Goal: Task Accomplishment & Management: Complete application form

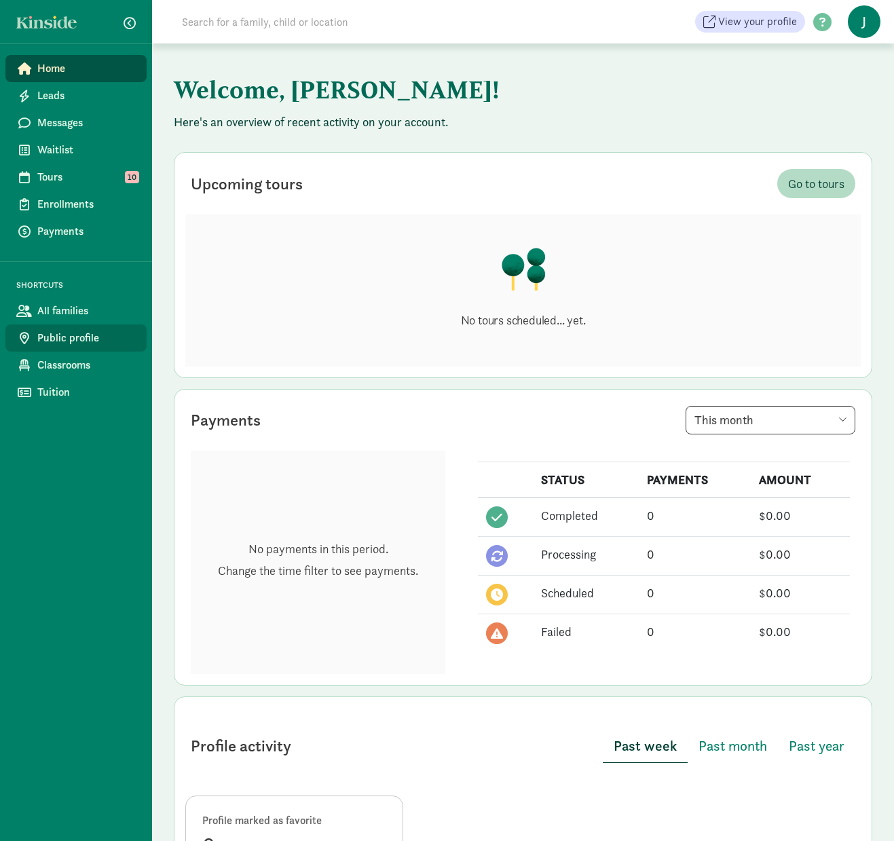
click at [92, 339] on span "Public profile" at bounding box center [86, 338] width 98 height 16
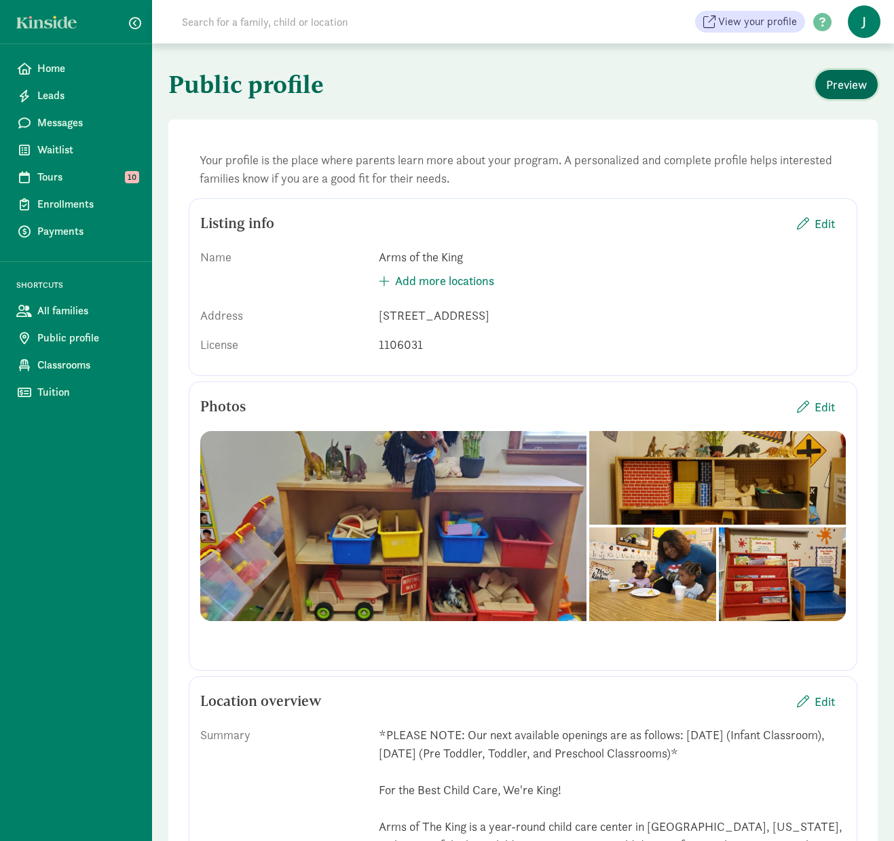
click at [844, 88] on span "Preview" at bounding box center [846, 84] width 41 height 18
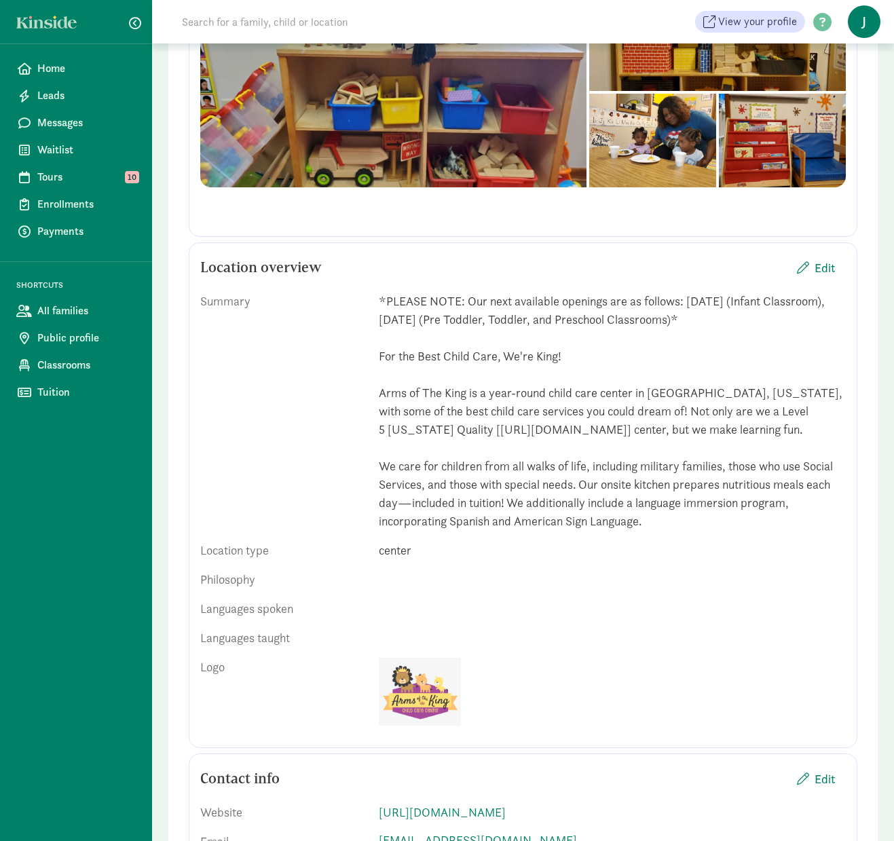
scroll to position [475, 0]
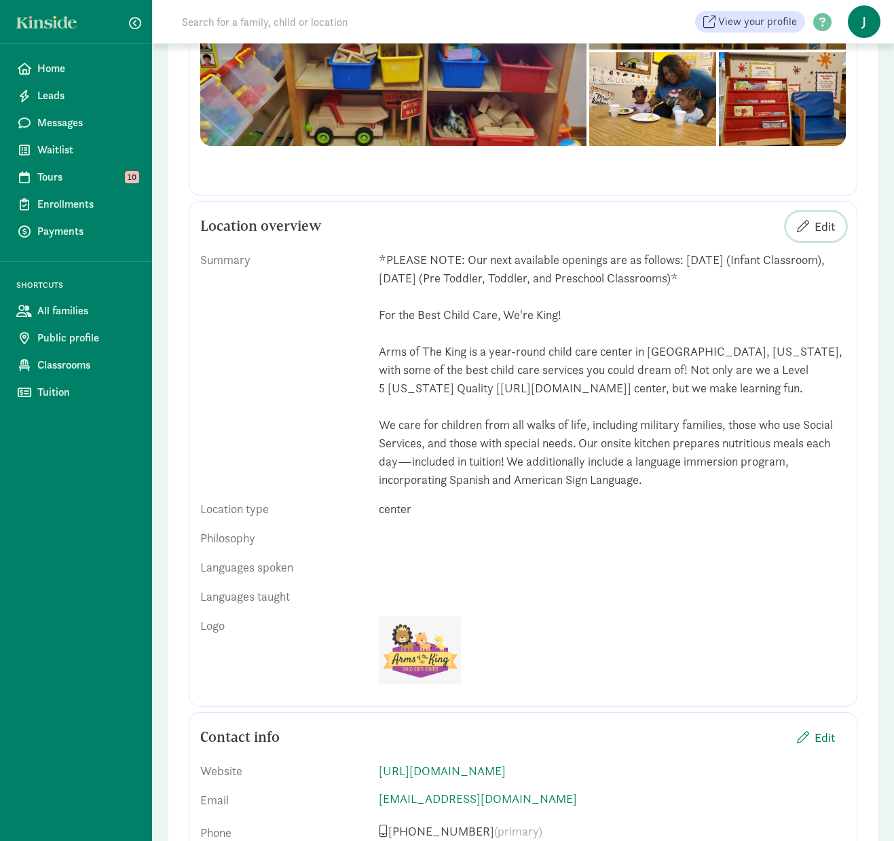
click at [807, 221] on span "button" at bounding box center [803, 226] width 12 height 12
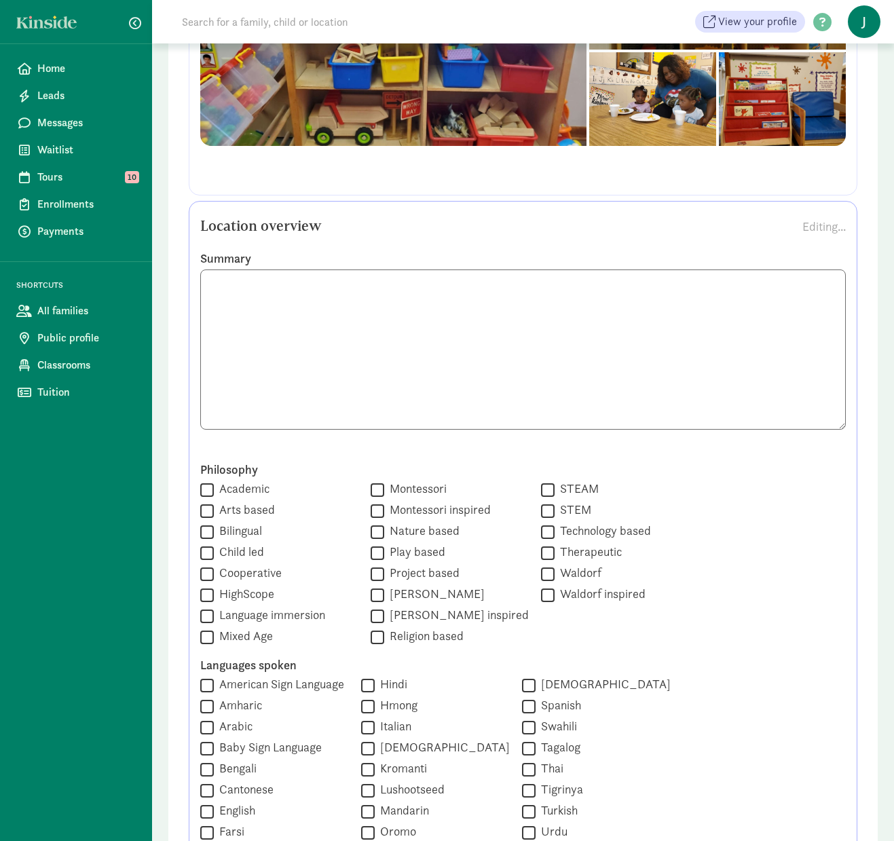
scroll to position [0, 0]
drag, startPoint x: 479, startPoint y: 304, endPoint x: 208, endPoint y: 276, distance: 272.3
click at [208, 276] on textarea at bounding box center [522, 349] width 645 height 160
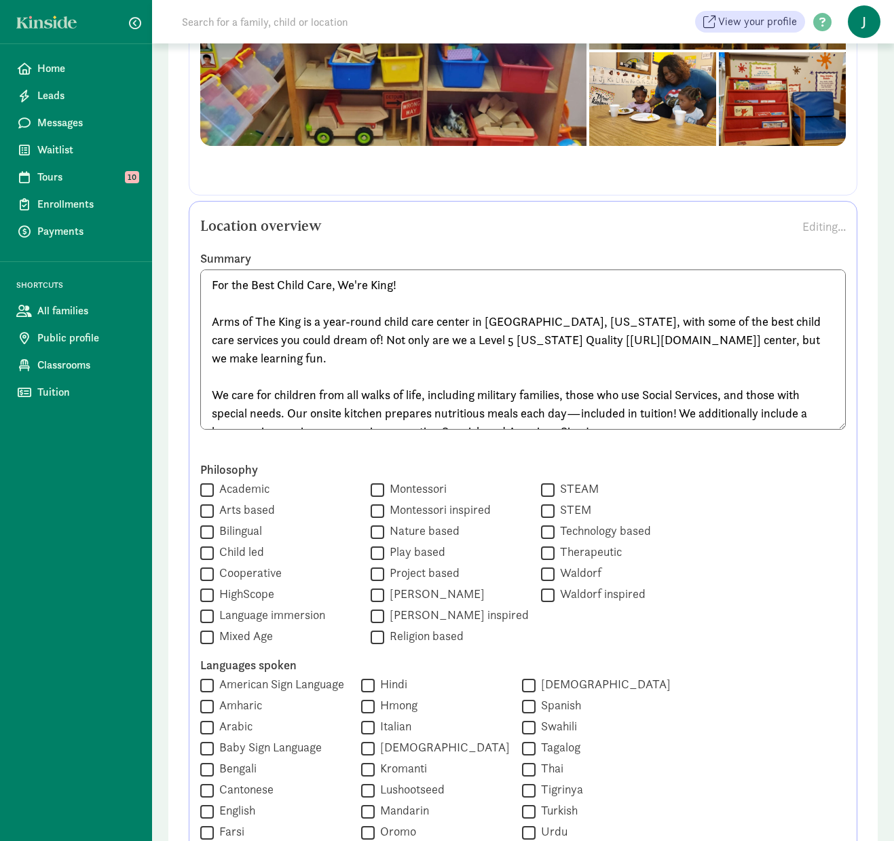
click at [210, 320] on textarea "For the Best Child Care, We're King! Arms of The King is a year-round child car…" at bounding box center [522, 349] width 645 height 160
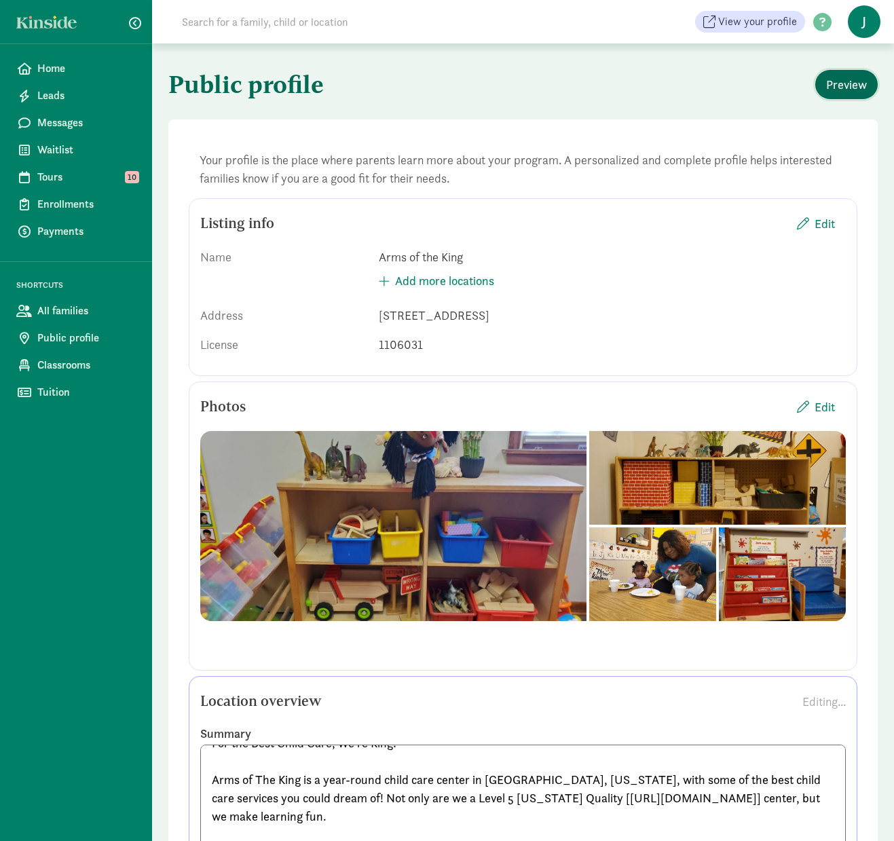
click at [838, 81] on span "Preview" at bounding box center [846, 84] width 41 height 18
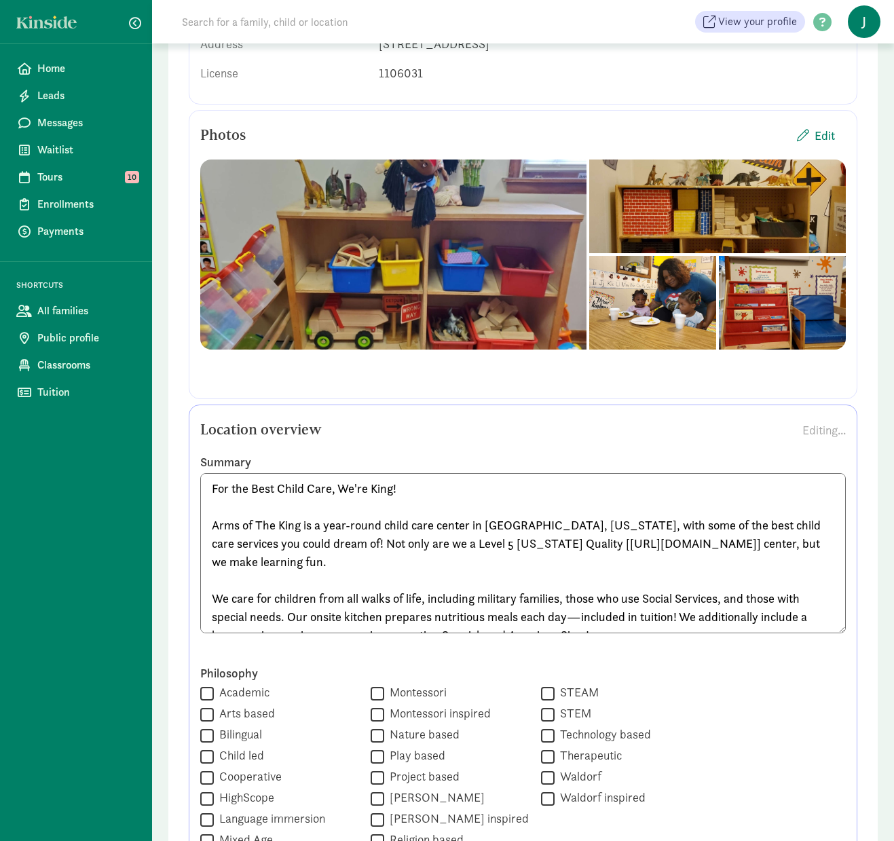
click at [214, 525] on textarea "For the Best Child Care, We're King! Arms of The King is a year-round child car…" at bounding box center [522, 553] width 645 height 160
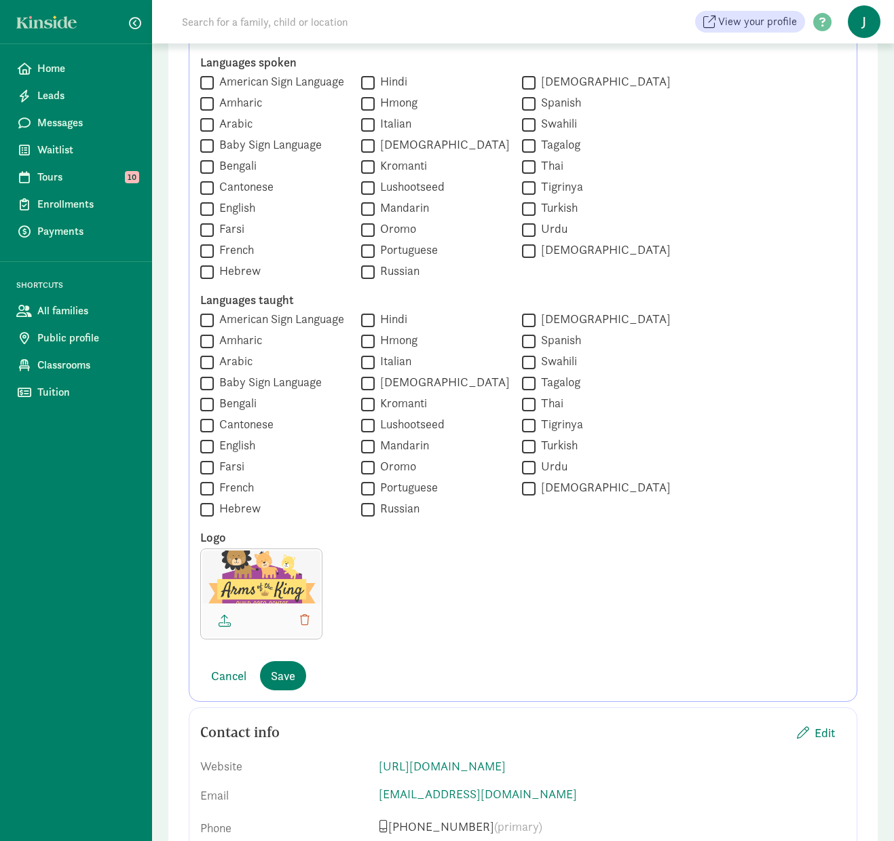
scroll to position [1112, 0]
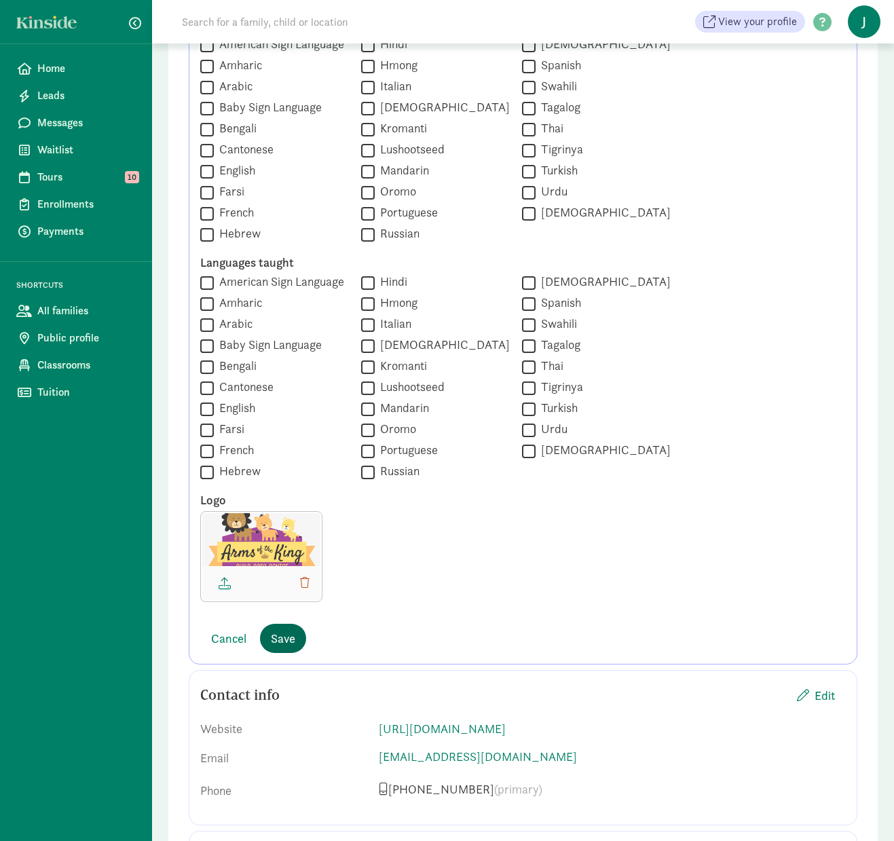
type textarea "For the Best Child Care, We're King! Arms of The King is a year-round child car…"
click at [288, 643] on span "Save" at bounding box center [283, 638] width 24 height 18
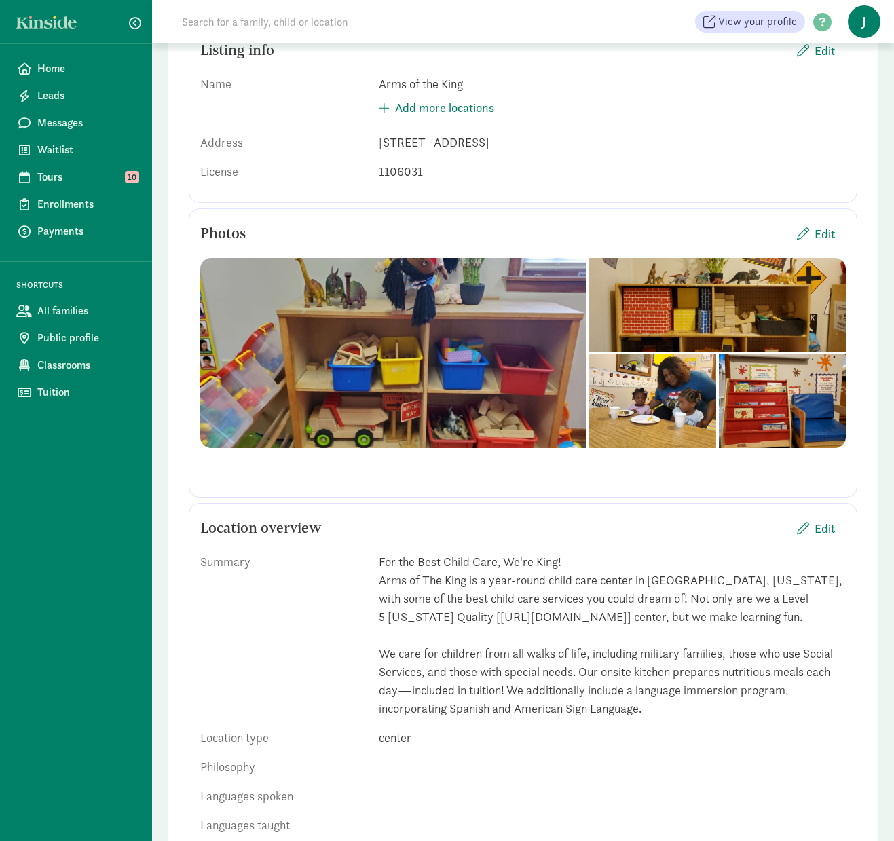
scroll to position [0, 0]
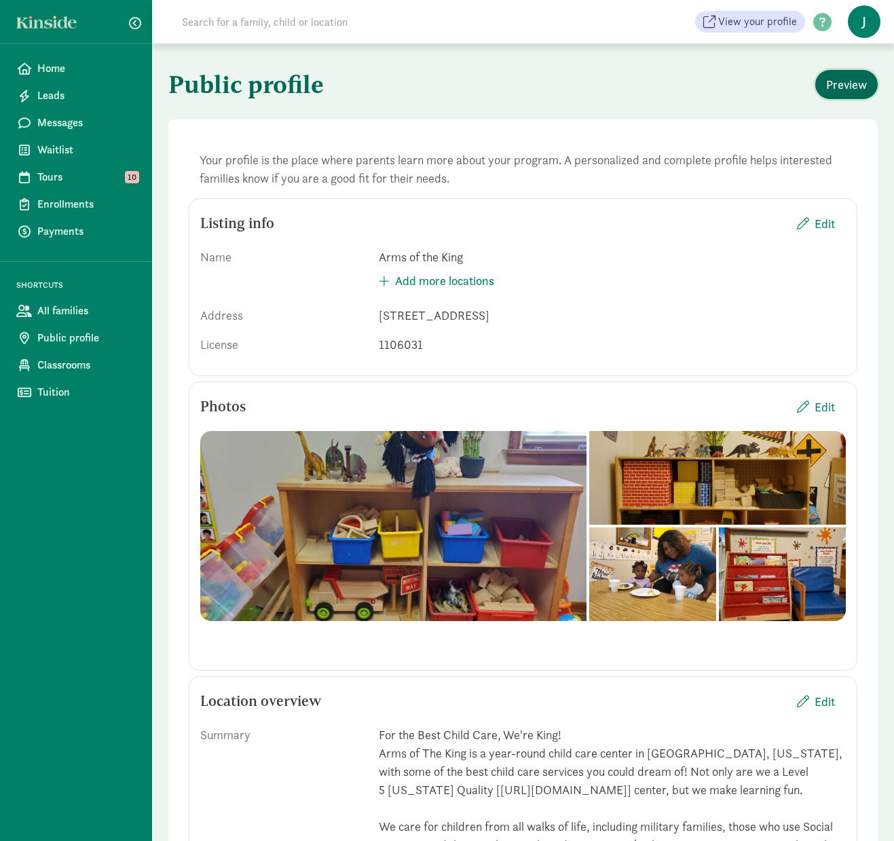
click at [845, 94] on button "Preview" at bounding box center [846, 84] width 62 height 29
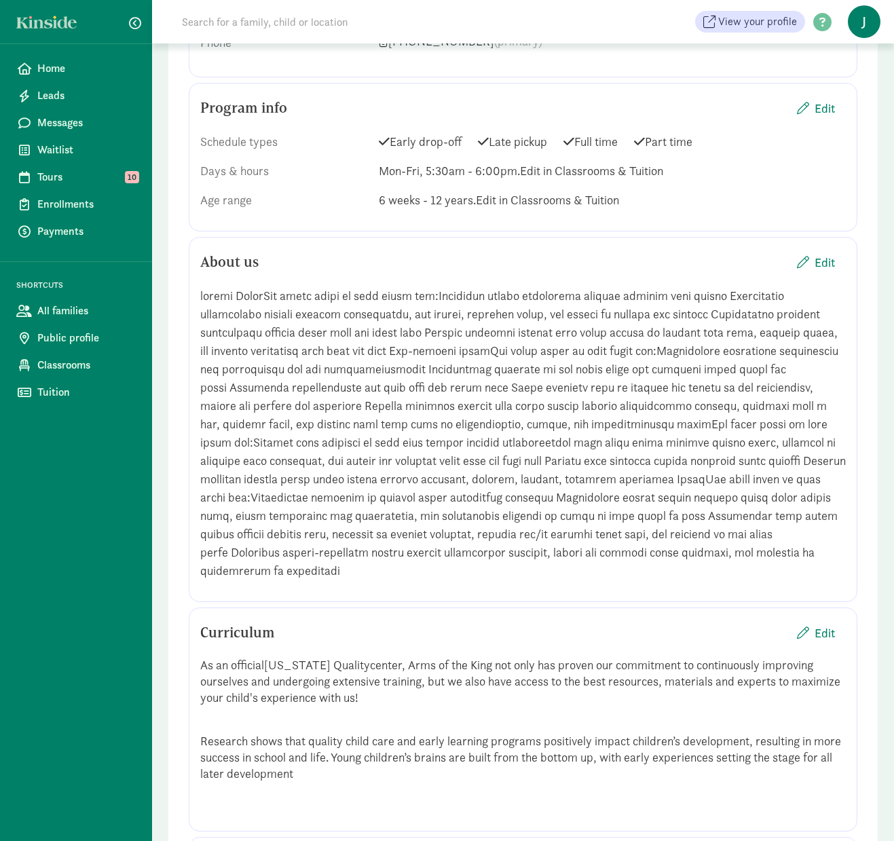
scroll to position [1222, 0]
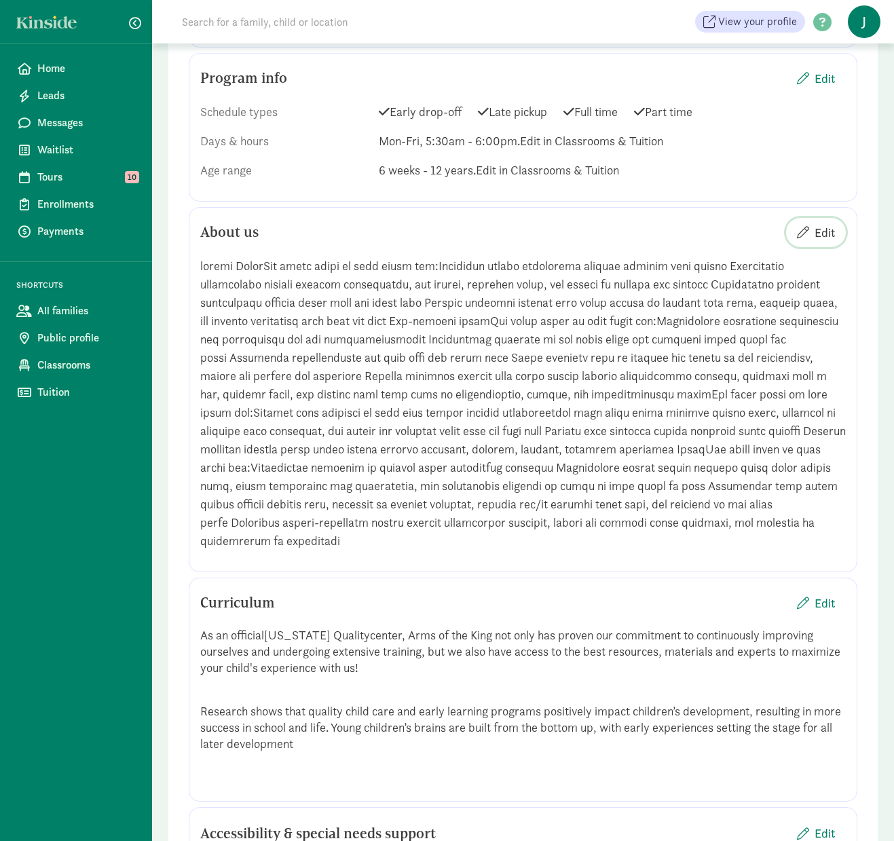
click at [816, 228] on span "Edit" at bounding box center [824, 232] width 20 height 18
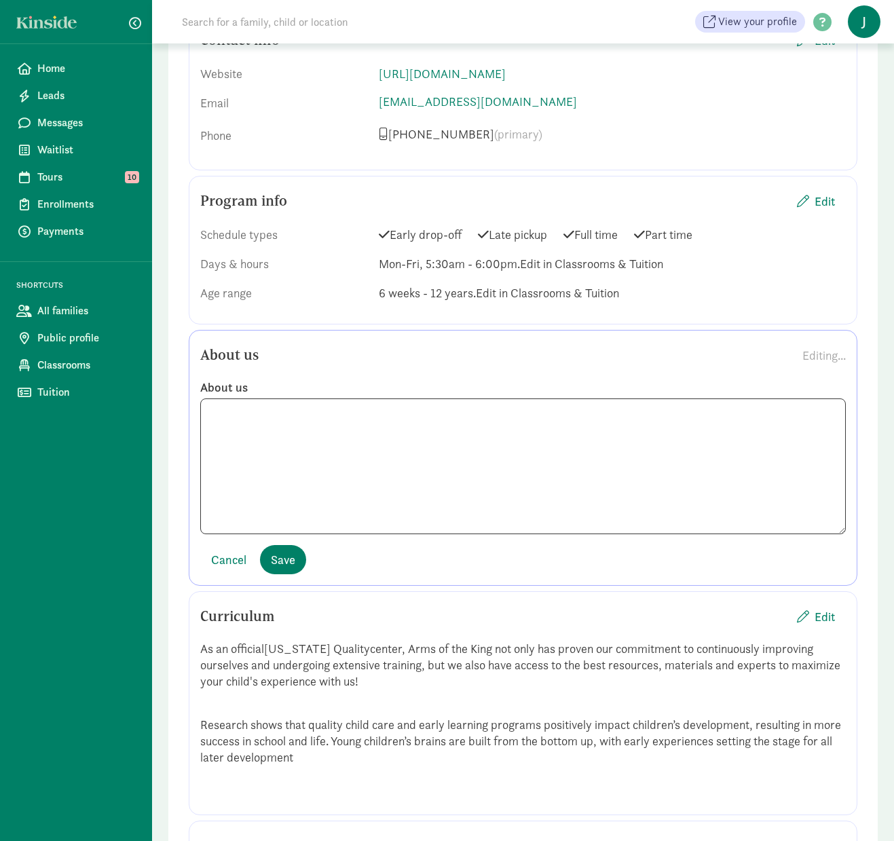
scroll to position [1086, 0]
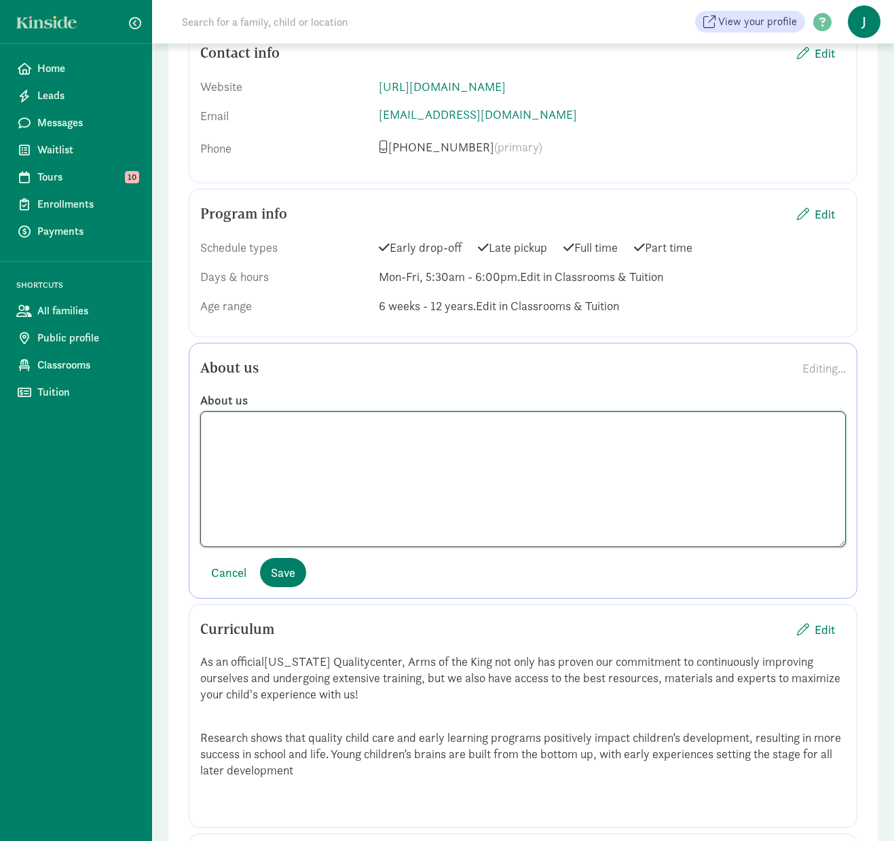
drag, startPoint x: 271, startPoint y: 424, endPoint x: 204, endPoint y: 425, distance: 67.9
click at [204, 425] on textarea at bounding box center [522, 479] width 645 height 136
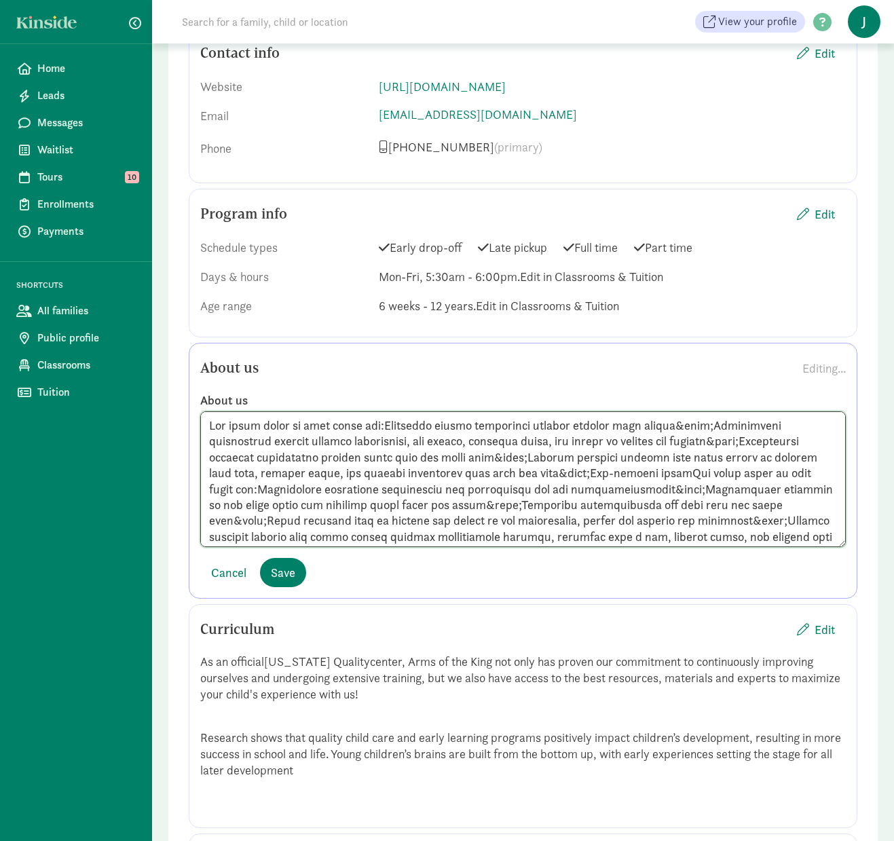
drag, startPoint x: 262, startPoint y: 425, endPoint x: 374, endPoint y: 428, distance: 112.0
click at [374, 428] on textarea at bounding box center [522, 479] width 645 height 136
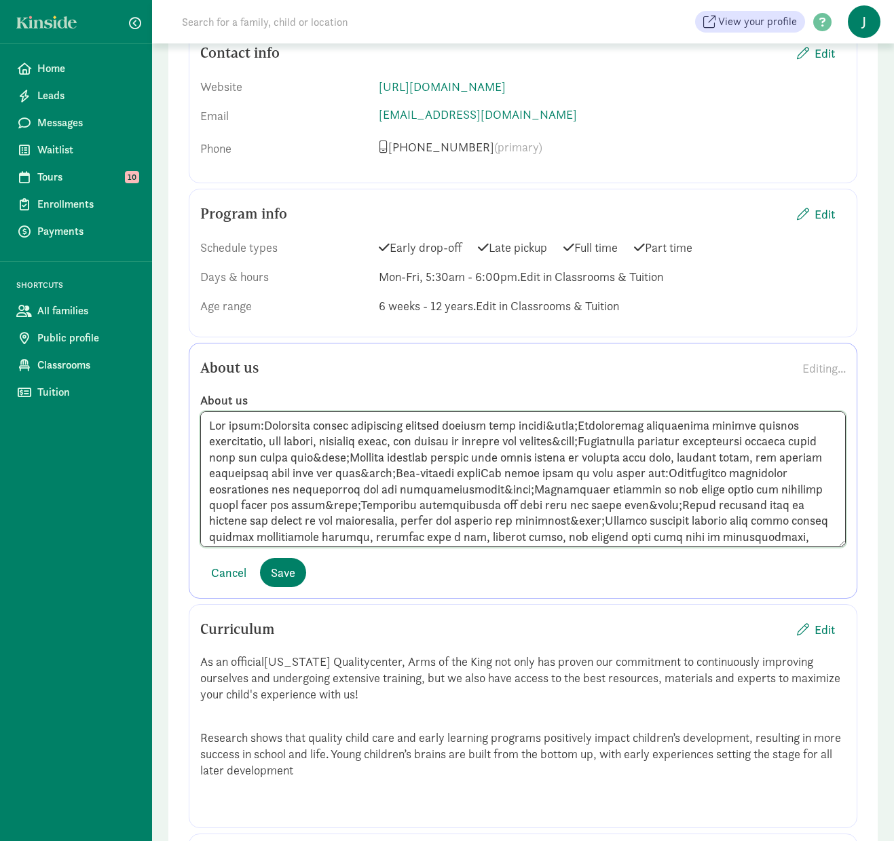
click at [596, 428] on textarea at bounding box center [522, 479] width 645 height 136
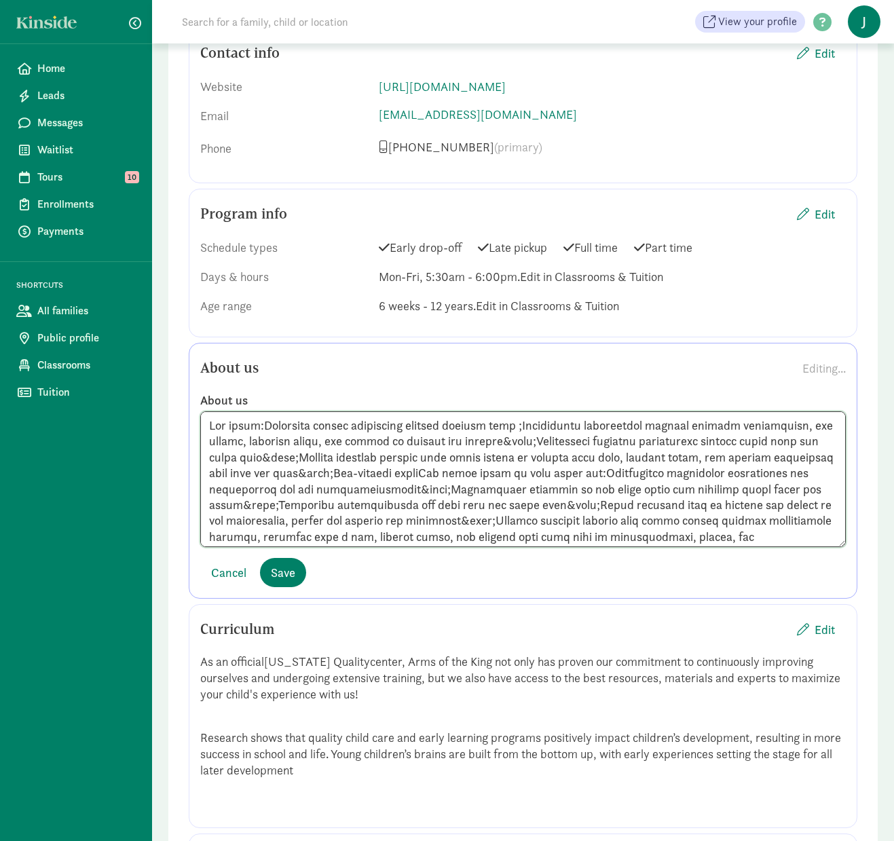
click at [262, 427] on textarea at bounding box center [522, 479] width 645 height 136
click at [523, 445] on textarea at bounding box center [522, 479] width 645 height 136
drag, startPoint x: 530, startPoint y: 442, endPoint x: 565, endPoint y: 445, distance: 35.4
click at [565, 445] on textarea at bounding box center [522, 479] width 645 height 136
drag, startPoint x: 318, startPoint y: 460, endPoint x: 288, endPoint y: 460, distance: 29.2
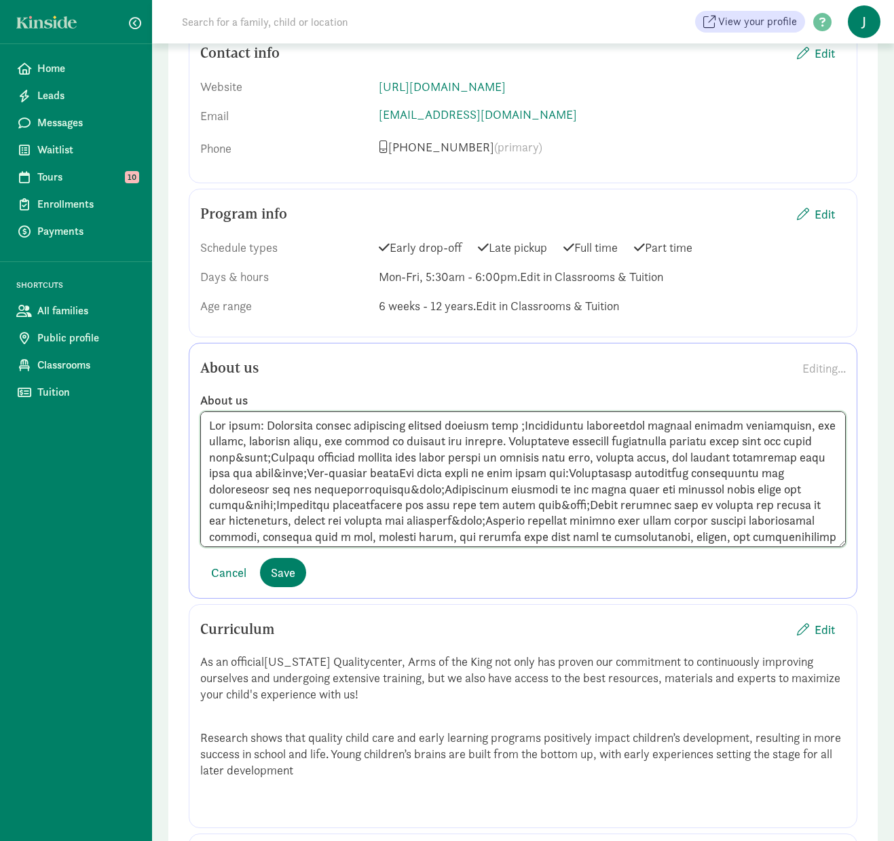
click at [288, 460] on textarea at bounding box center [522, 479] width 645 height 136
click at [295, 460] on textarea at bounding box center [522, 479] width 645 height 136
click at [533, 429] on textarea at bounding box center [522, 479] width 645 height 136
click at [538, 427] on textarea at bounding box center [522, 479] width 645 height 136
click at [343, 475] on textarea at bounding box center [522, 479] width 645 height 136
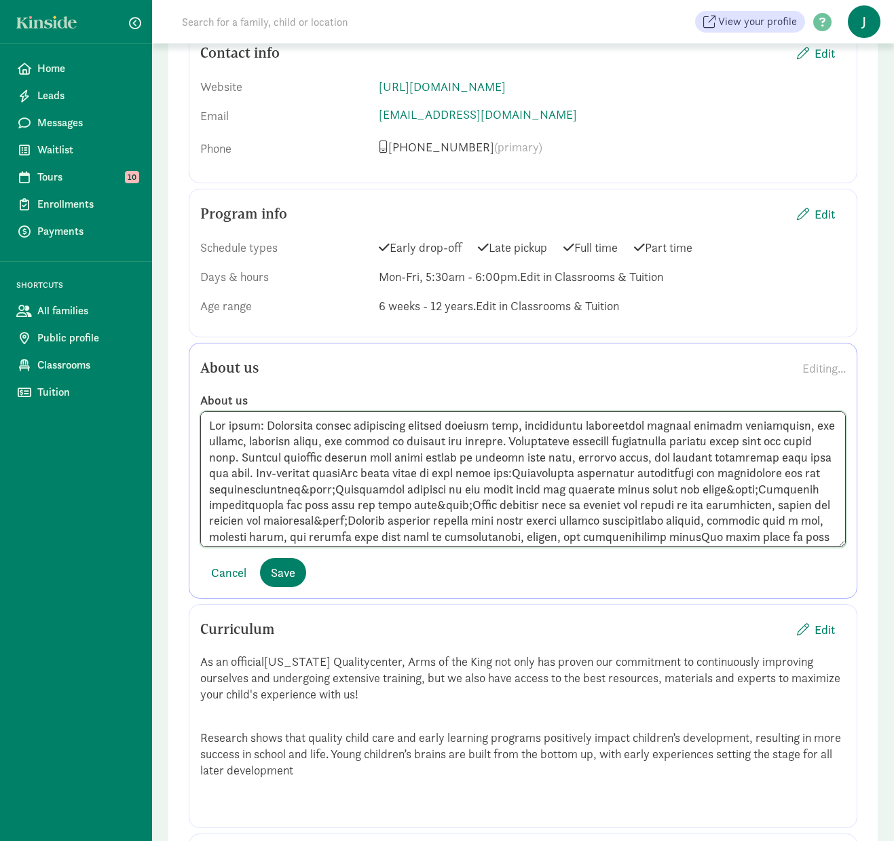
click at [399, 475] on textarea at bounding box center [522, 479] width 645 height 136
click at [217, 425] on textarea at bounding box center [522, 479] width 645 height 136
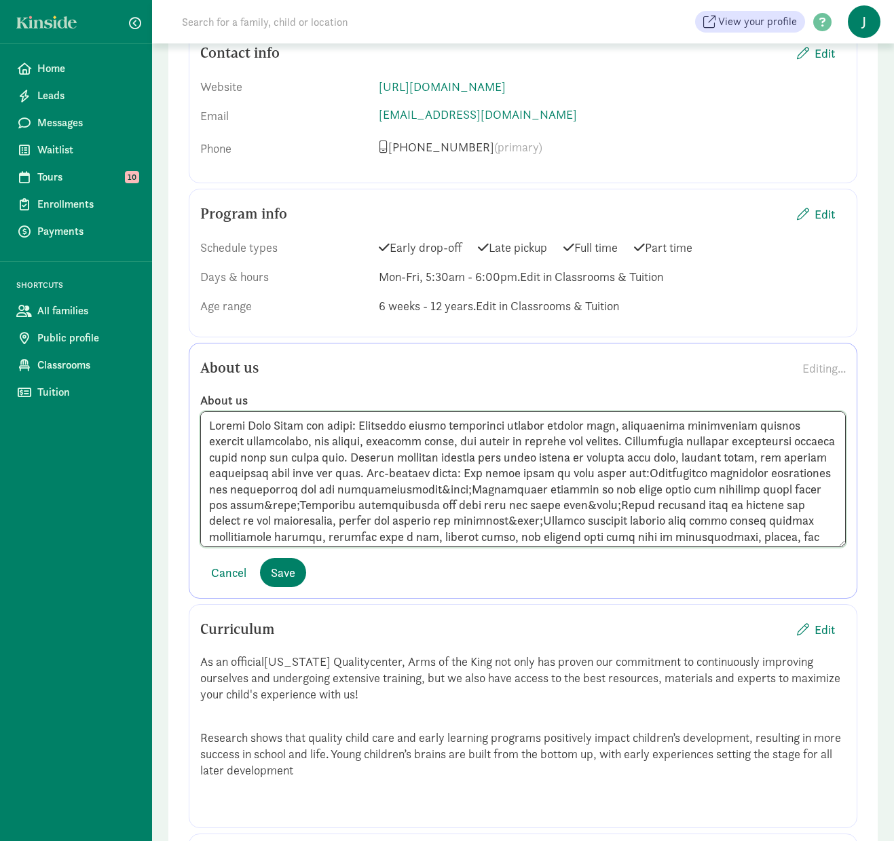
click at [516, 476] on textarea at bounding box center [522, 479] width 645 height 136
click at [675, 476] on textarea at bounding box center [522, 479] width 645 height 136
click at [679, 509] on textarea at bounding box center [522, 479] width 645 height 136
click at [354, 493] on textarea at bounding box center [522, 479] width 645 height 136
click at [451, 493] on textarea at bounding box center [522, 479] width 645 height 136
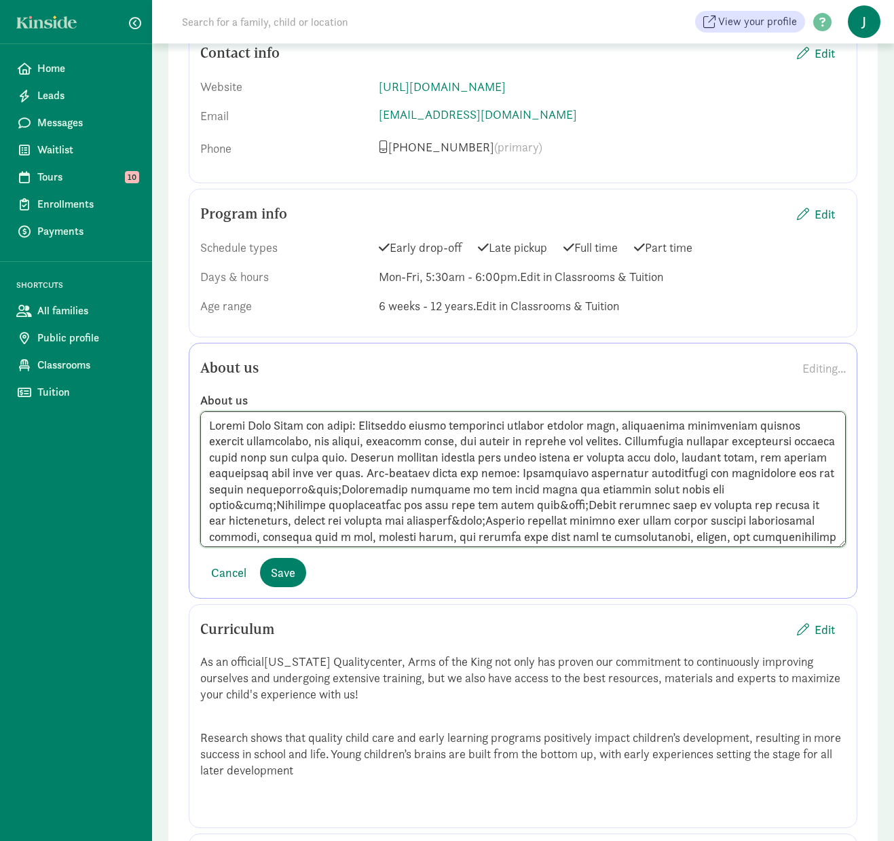
click at [455, 491] on textarea at bounding box center [522, 479] width 645 height 136
drag, startPoint x: 455, startPoint y: 491, endPoint x: 413, endPoint y: 491, distance: 42.8
click at [413, 491] on textarea at bounding box center [522, 479] width 645 height 136
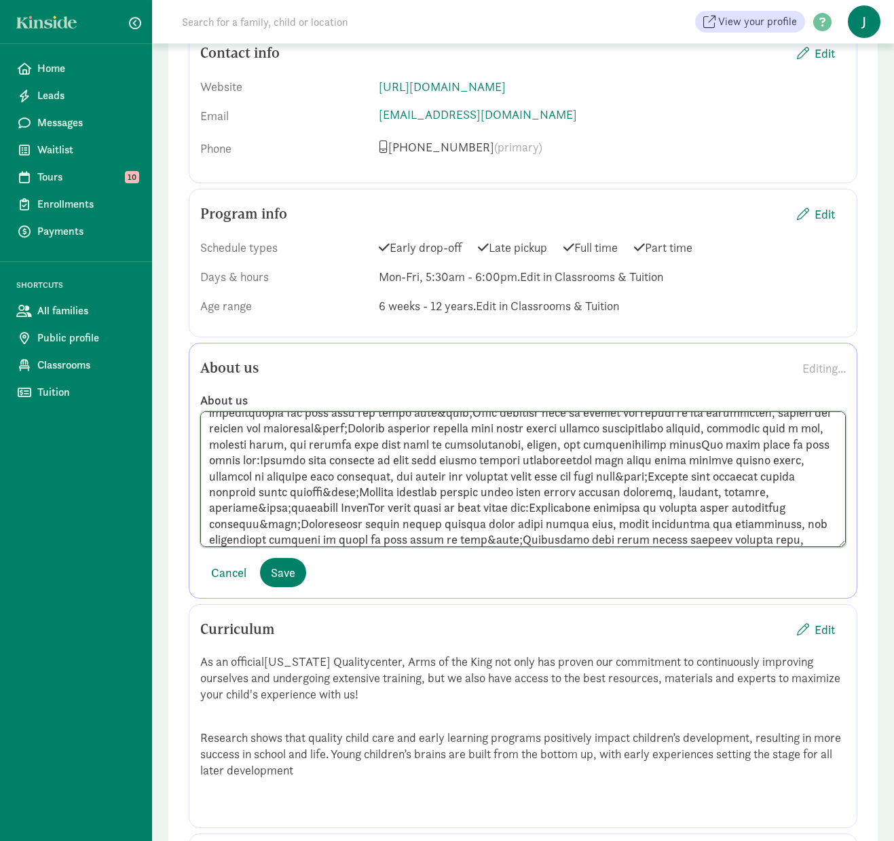
scroll to position [147, 0]
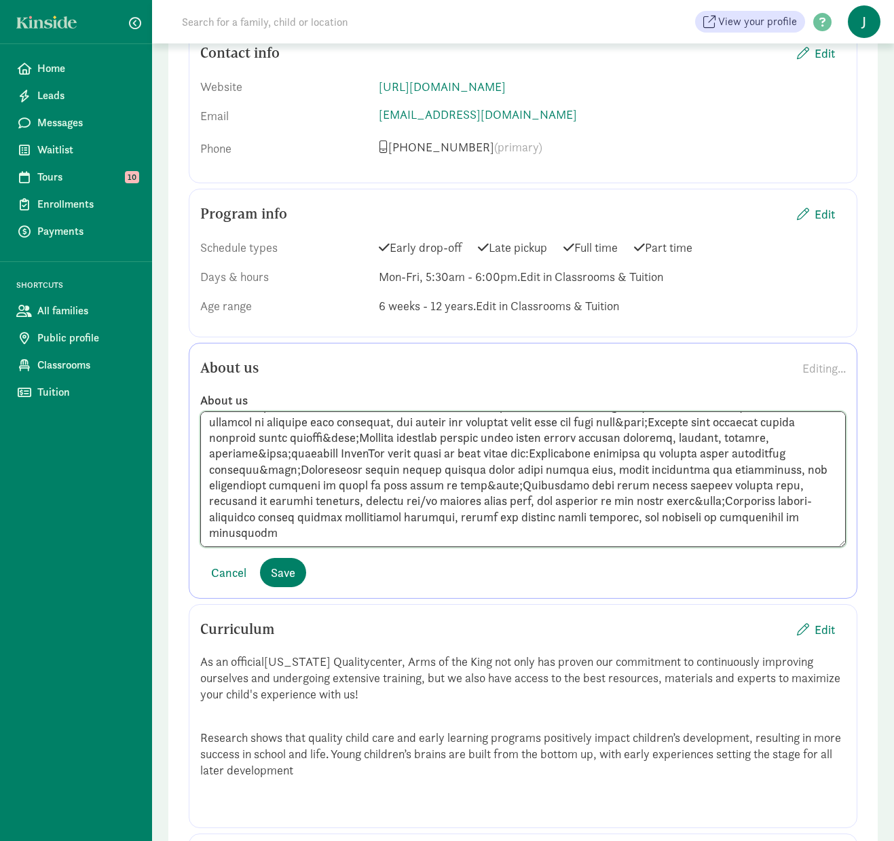
drag, startPoint x: 209, startPoint y: 426, endPoint x: 563, endPoint y: 561, distance: 379.2
click at [563, 561] on div "About us Editing... About us Cancel Save" at bounding box center [523, 471] width 669 height 256
type textarea "Infant Room Class our focus: Providing secure attachment through primary care, …"
click at [458, 475] on textarea at bounding box center [522, 479] width 645 height 136
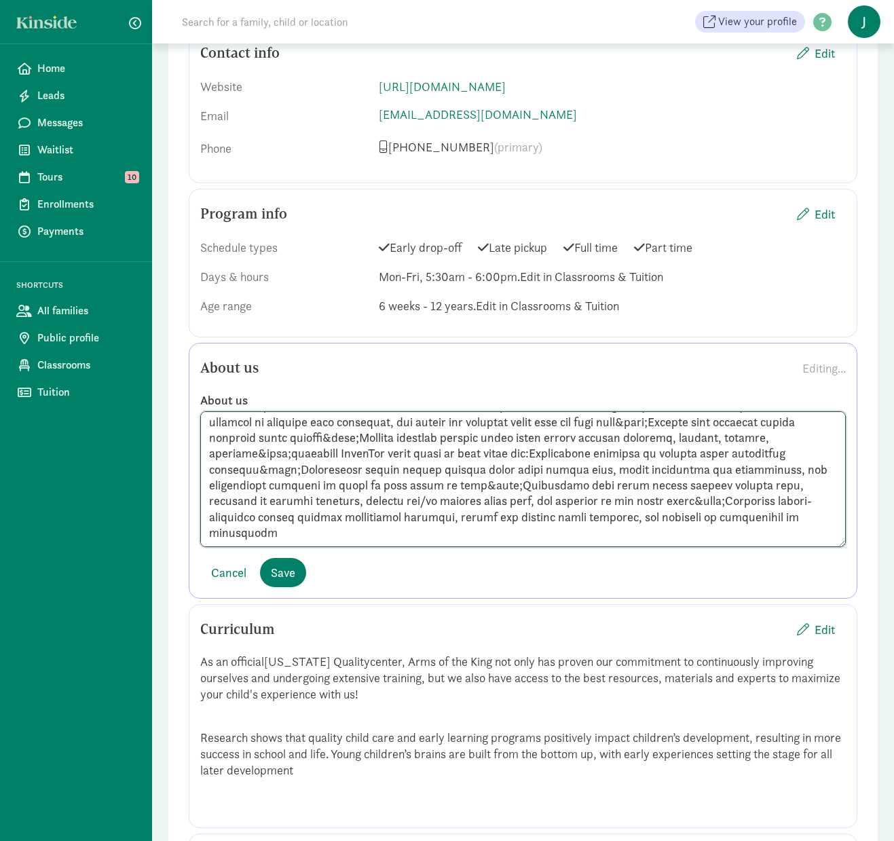
click at [458, 475] on textarea at bounding box center [522, 479] width 645 height 136
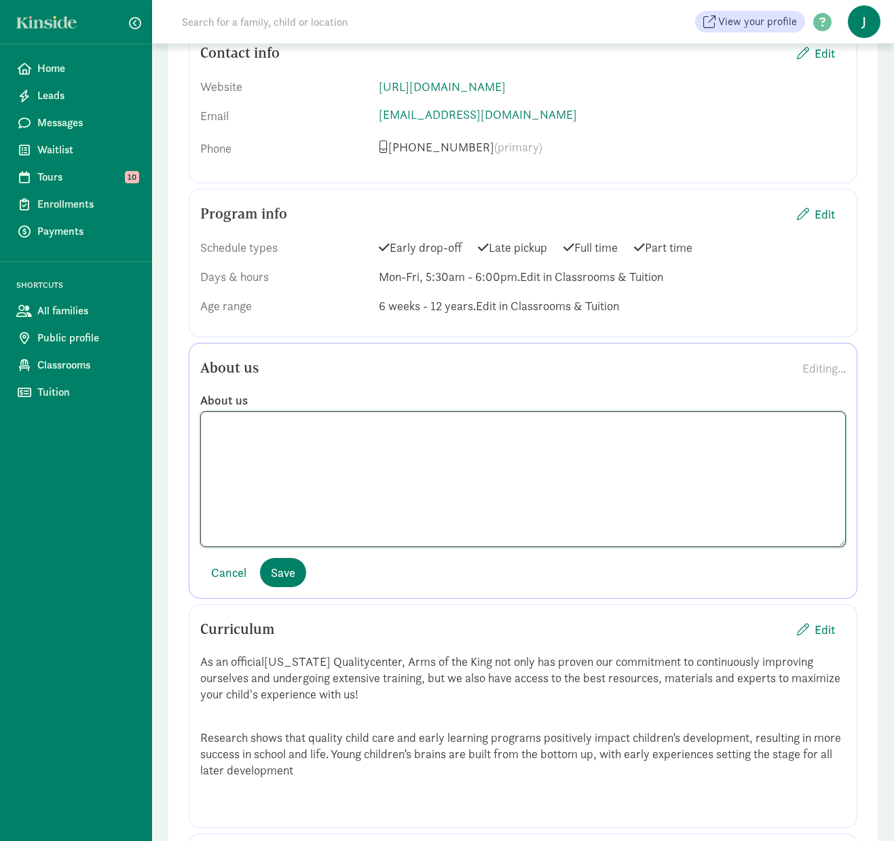
scroll to position [0, 0]
paste textarea "Infant Room Our Focus: We create a nurturing environment where infants develop …"
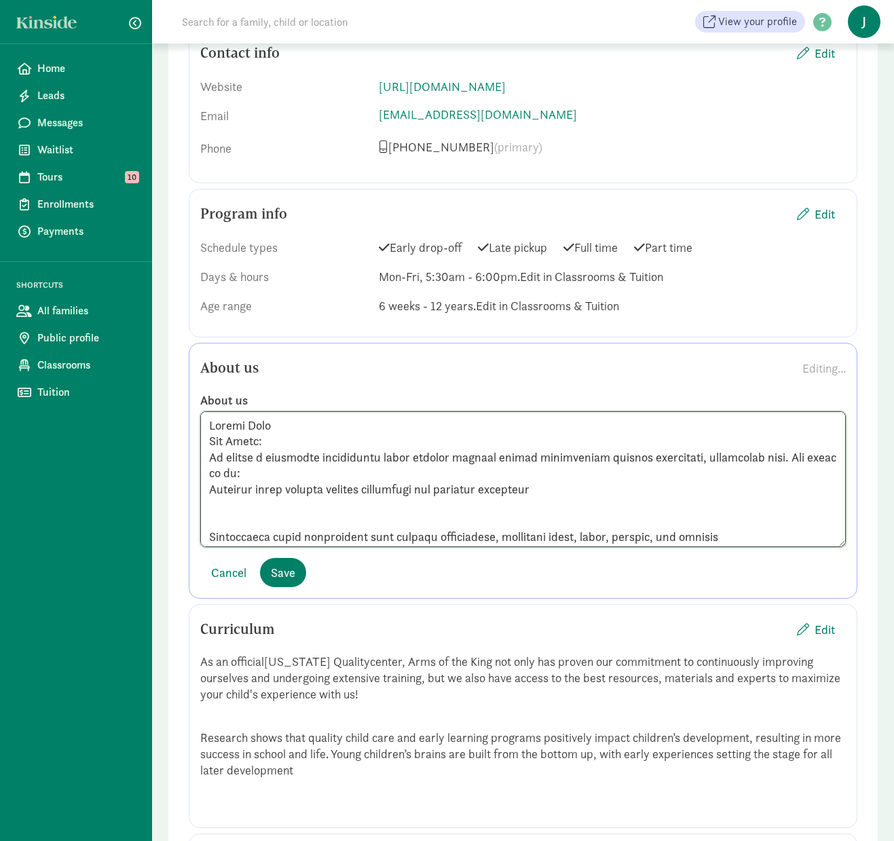
click at [210, 488] on textarea at bounding box center [522, 479] width 645 height 136
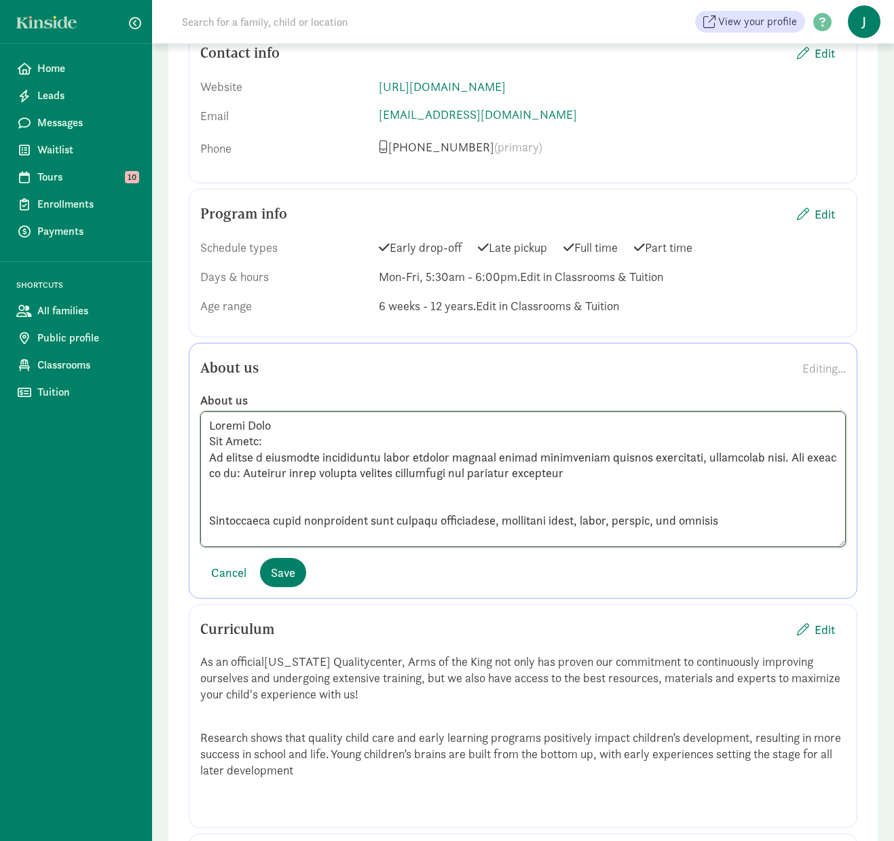
click at [210, 517] on textarea at bounding box center [522, 479] width 645 height 136
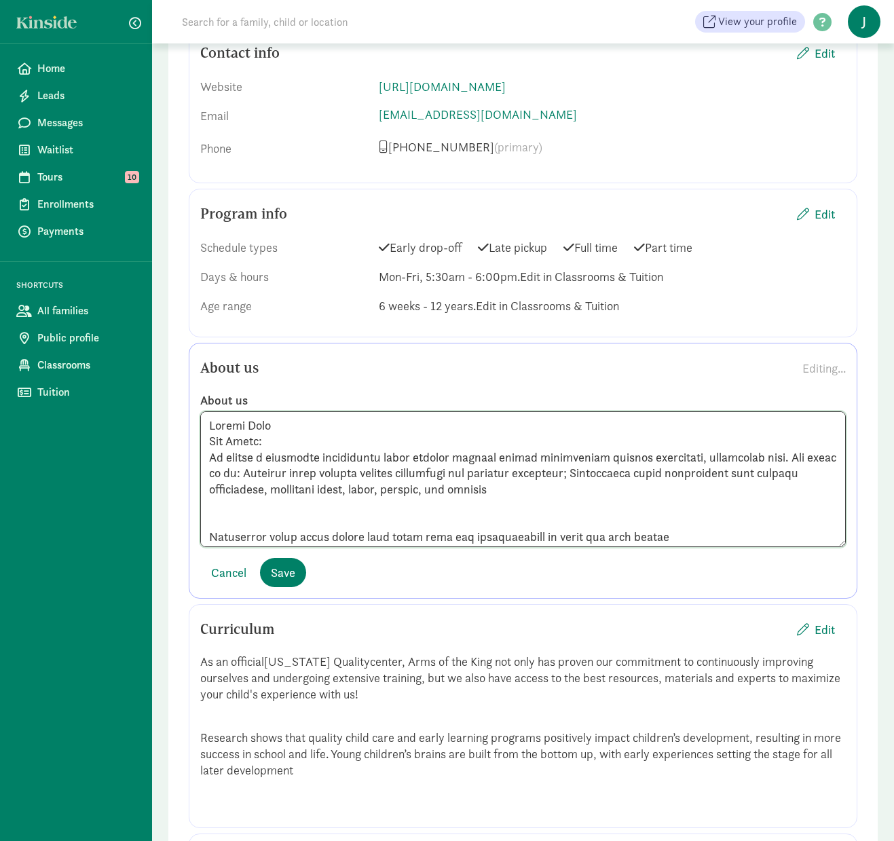
click at [210, 533] on textarea at bounding box center [522, 479] width 645 height 136
click at [294, 527] on textarea at bounding box center [522, 479] width 645 height 136
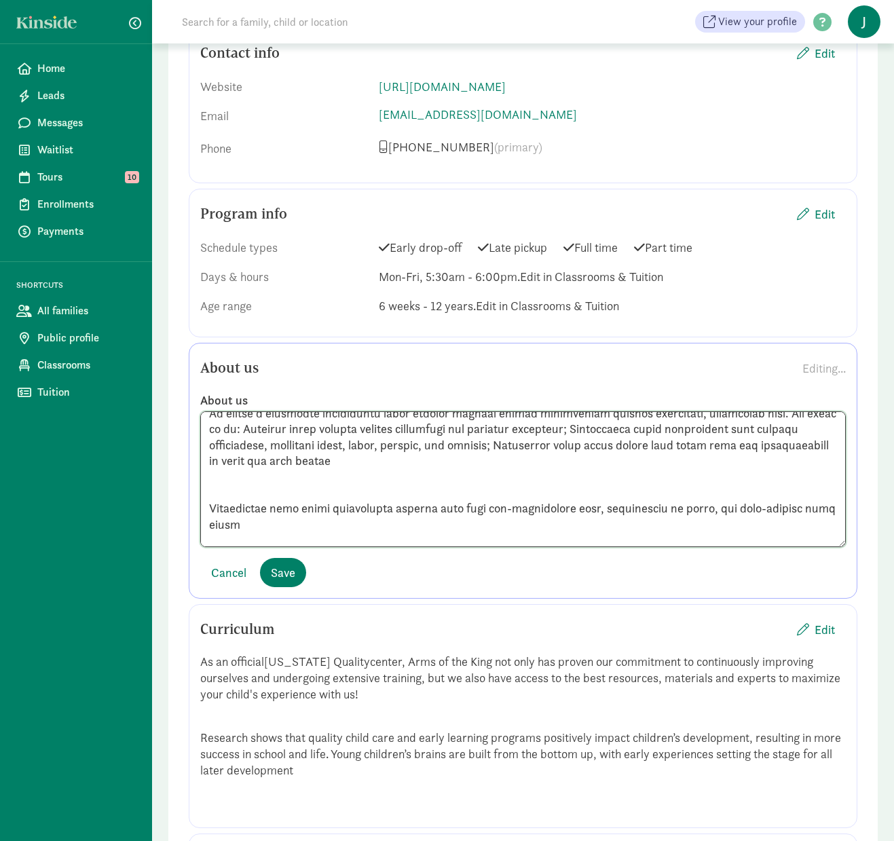
scroll to position [68, 0]
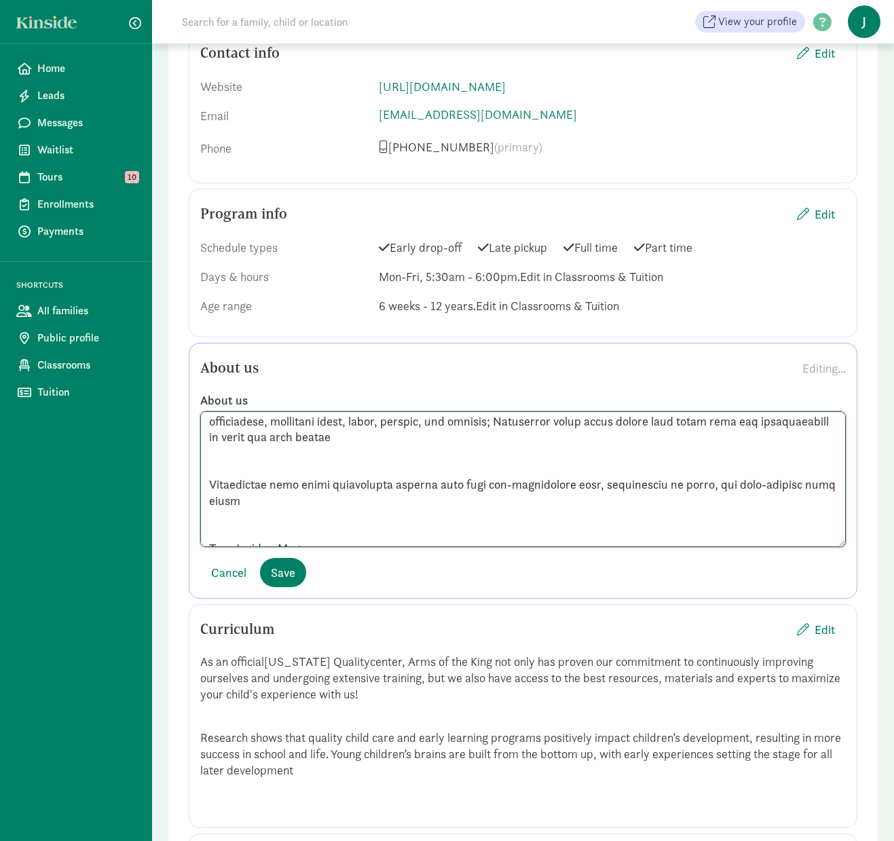
click at [210, 482] on textarea at bounding box center [522, 479] width 645 height 136
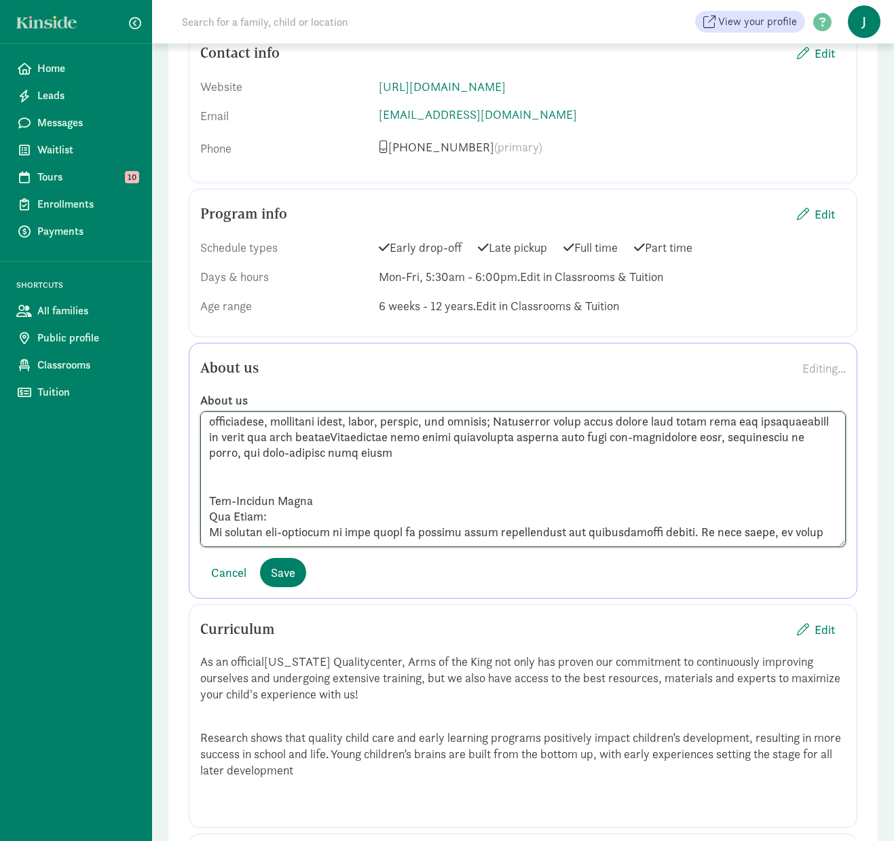
scroll to position [52, 0]
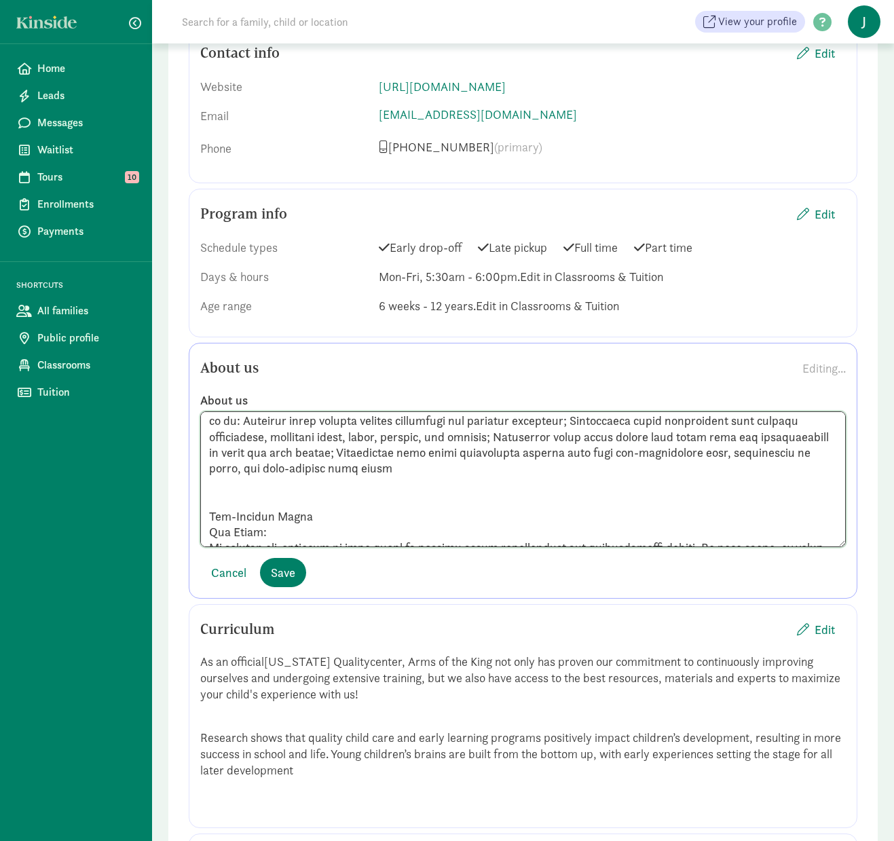
click at [206, 512] on textarea at bounding box center [522, 479] width 645 height 136
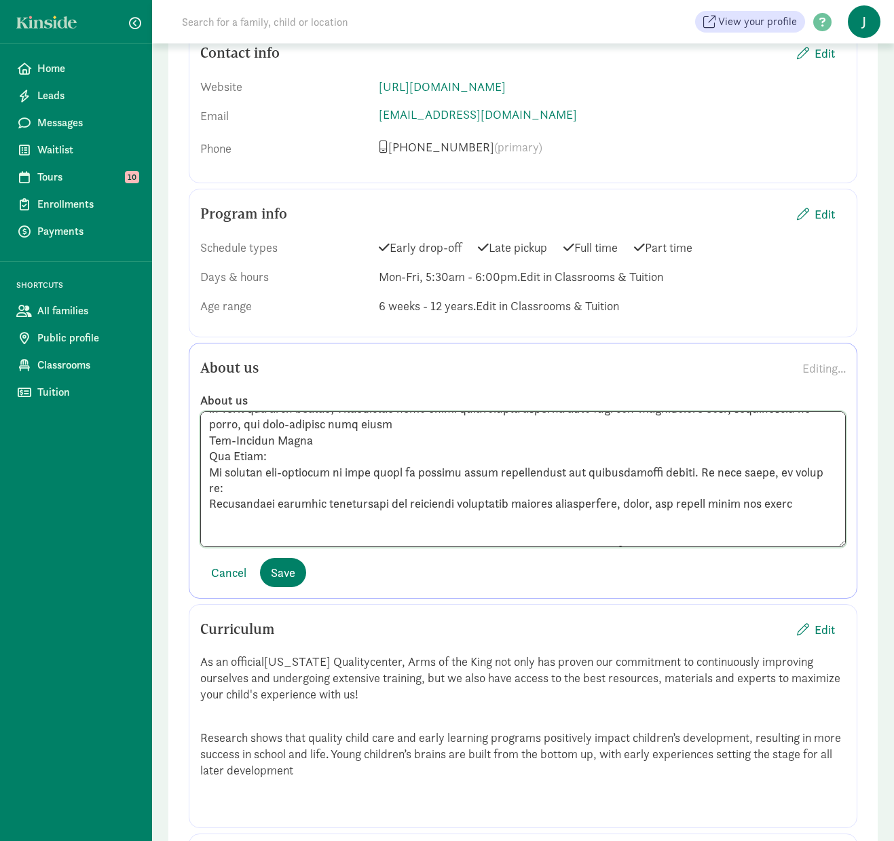
scroll to position [120, 0]
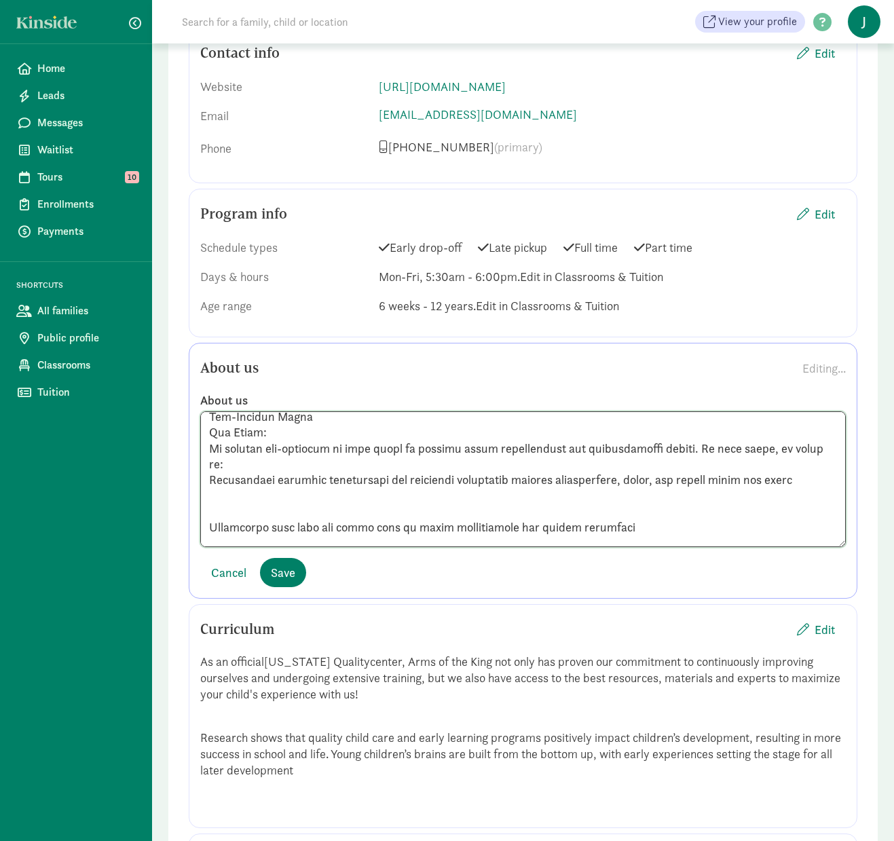
click at [208, 478] on textarea at bounding box center [522, 479] width 645 height 136
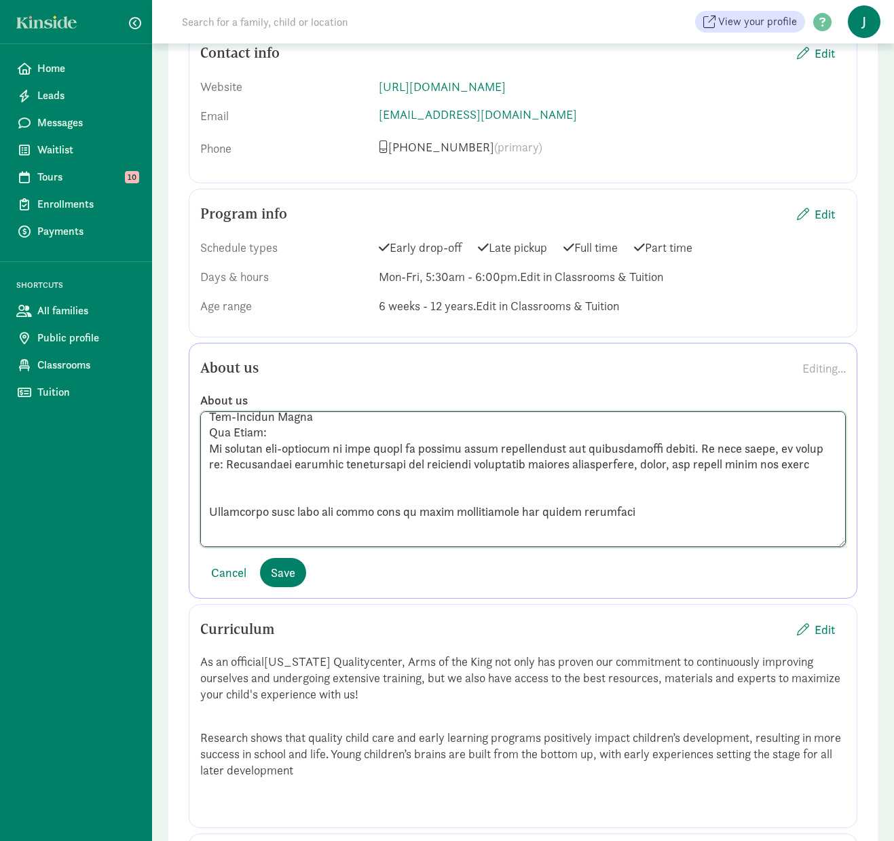
click at [209, 523] on textarea at bounding box center [522, 479] width 645 height 136
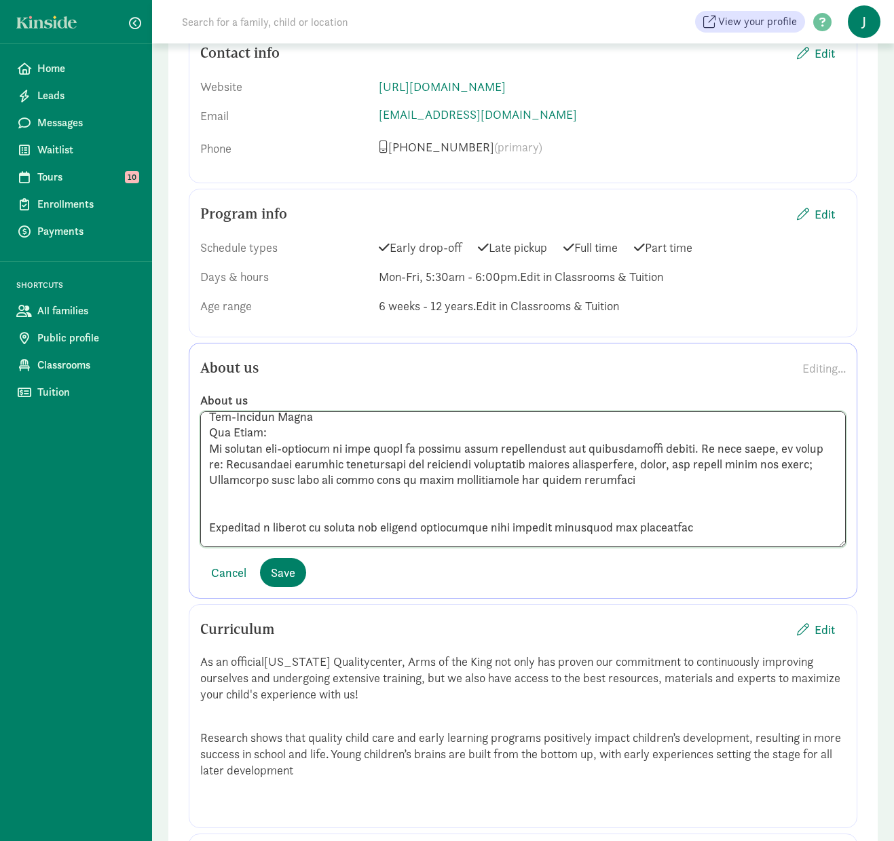
click at [208, 532] on textarea at bounding box center [522, 479] width 645 height 136
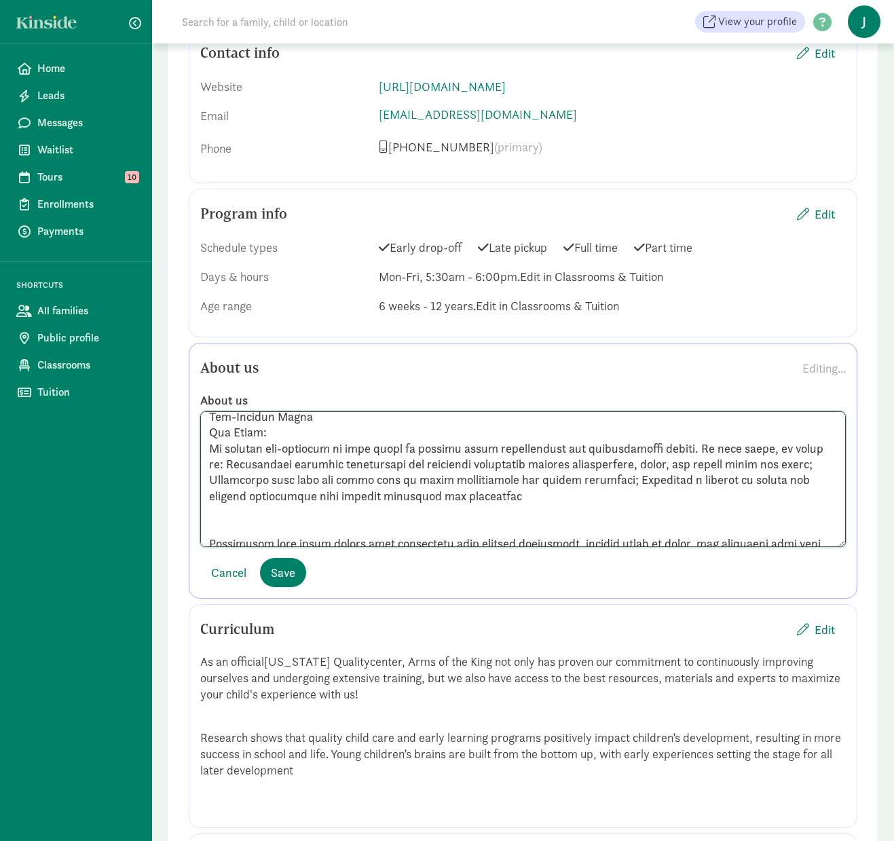
click at [208, 541] on textarea at bounding box center [522, 479] width 645 height 136
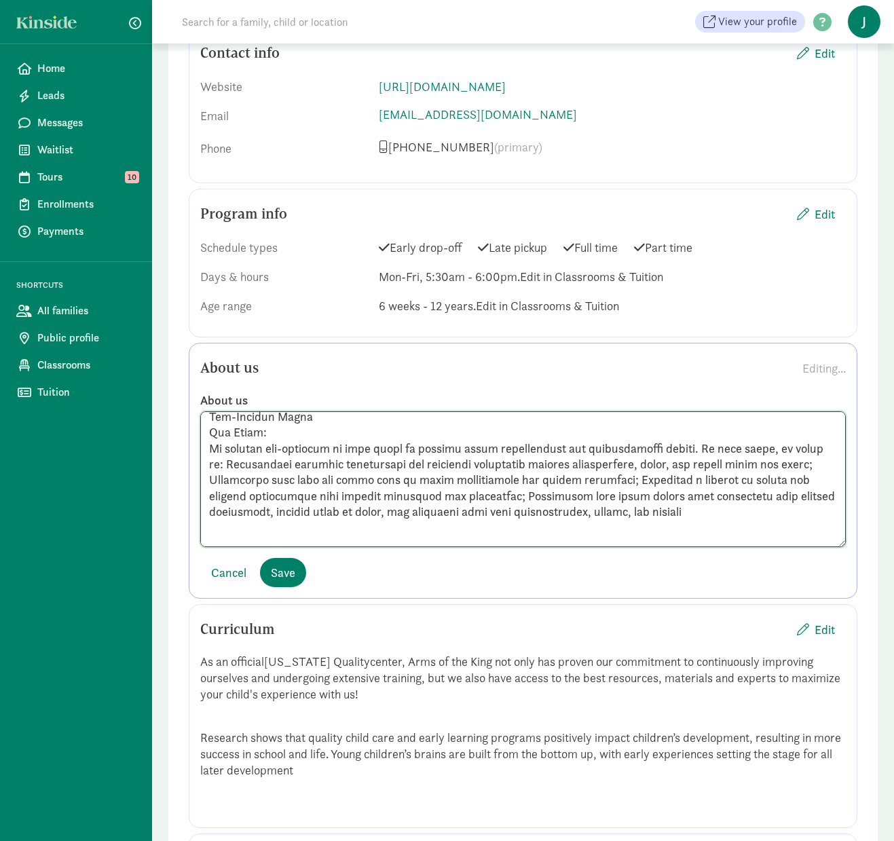
scroll to position [188, 0]
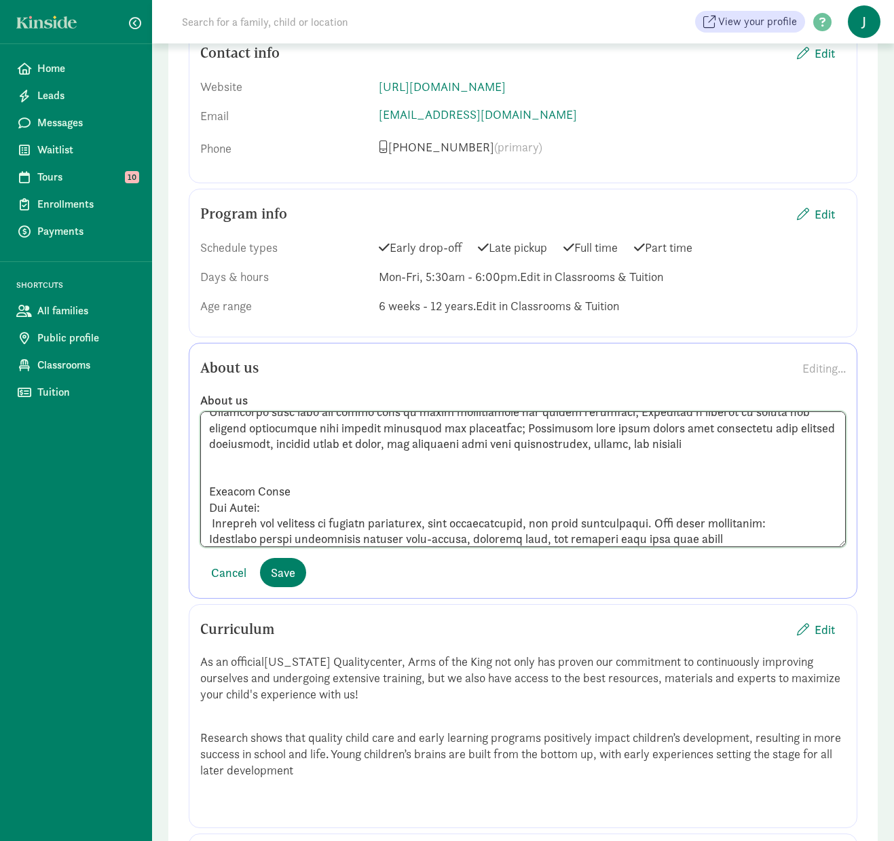
click at [208, 489] on textarea at bounding box center [522, 479] width 645 height 136
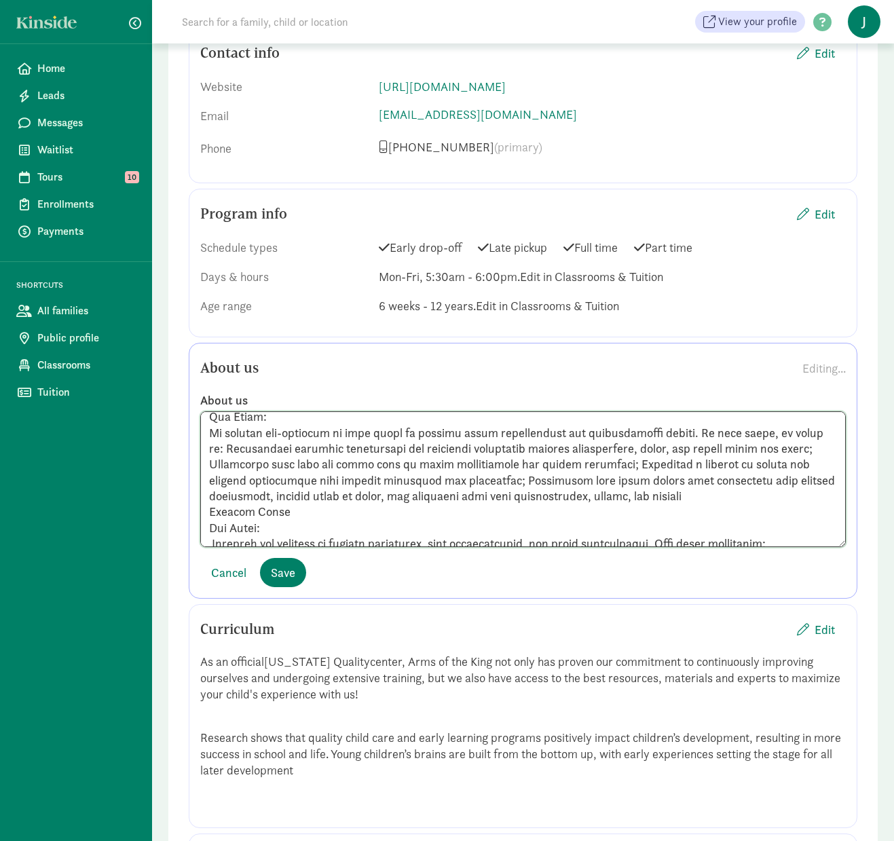
scroll to position [204, 0]
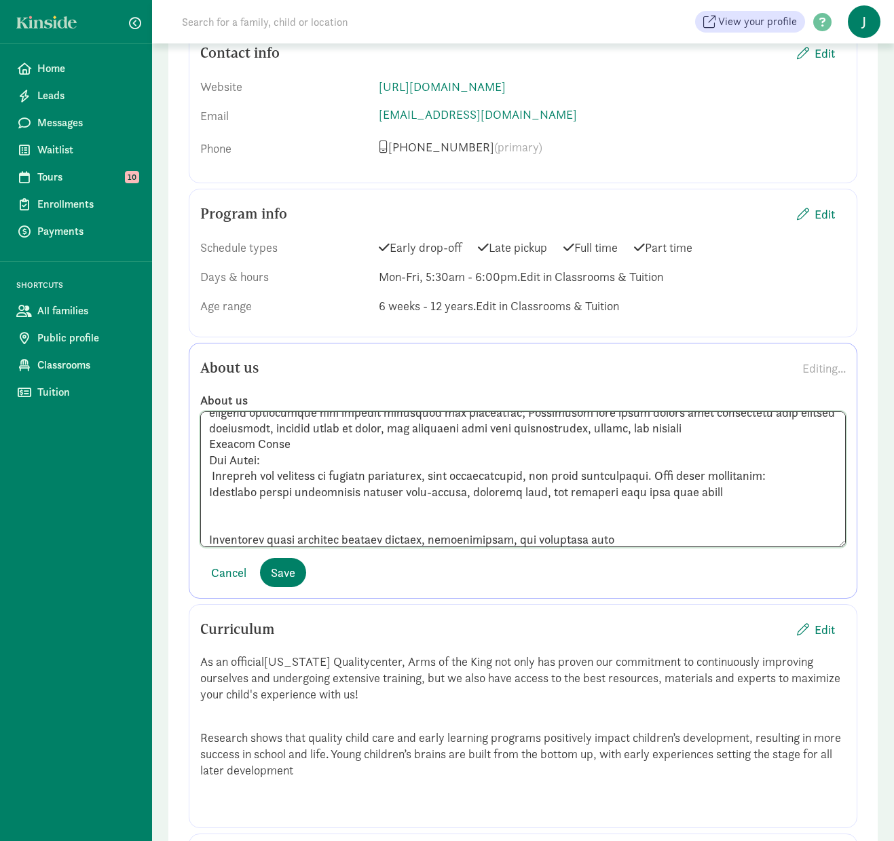
click at [214, 476] on textarea at bounding box center [522, 479] width 645 height 136
click at [211, 536] on textarea at bounding box center [522, 479] width 645 height 136
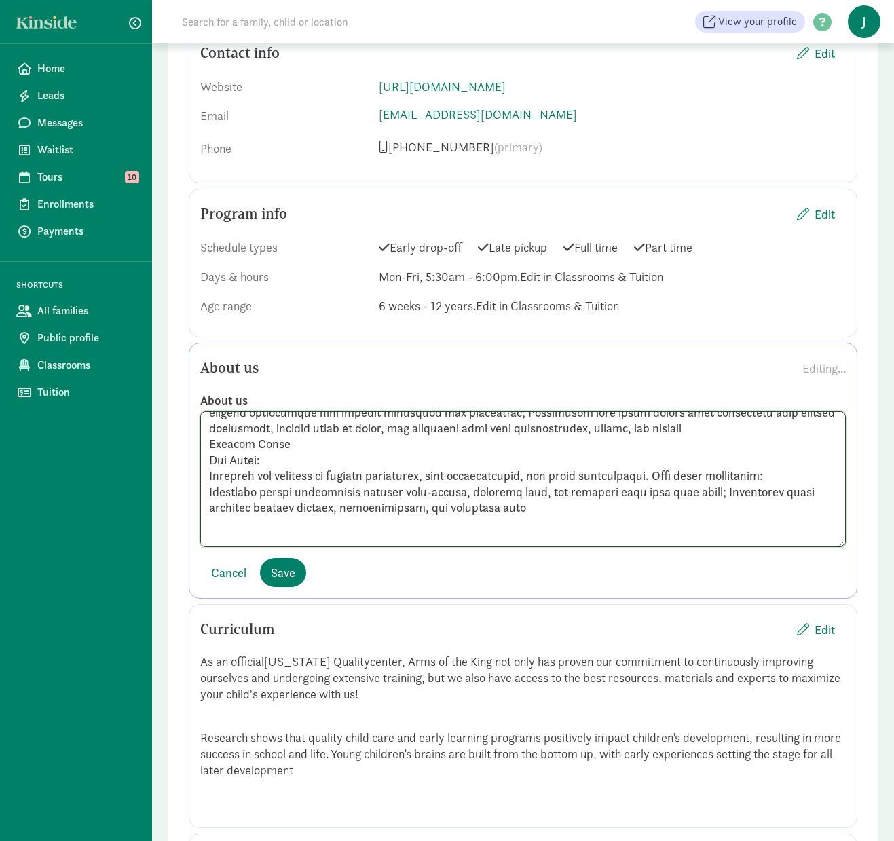
scroll to position [271, 0]
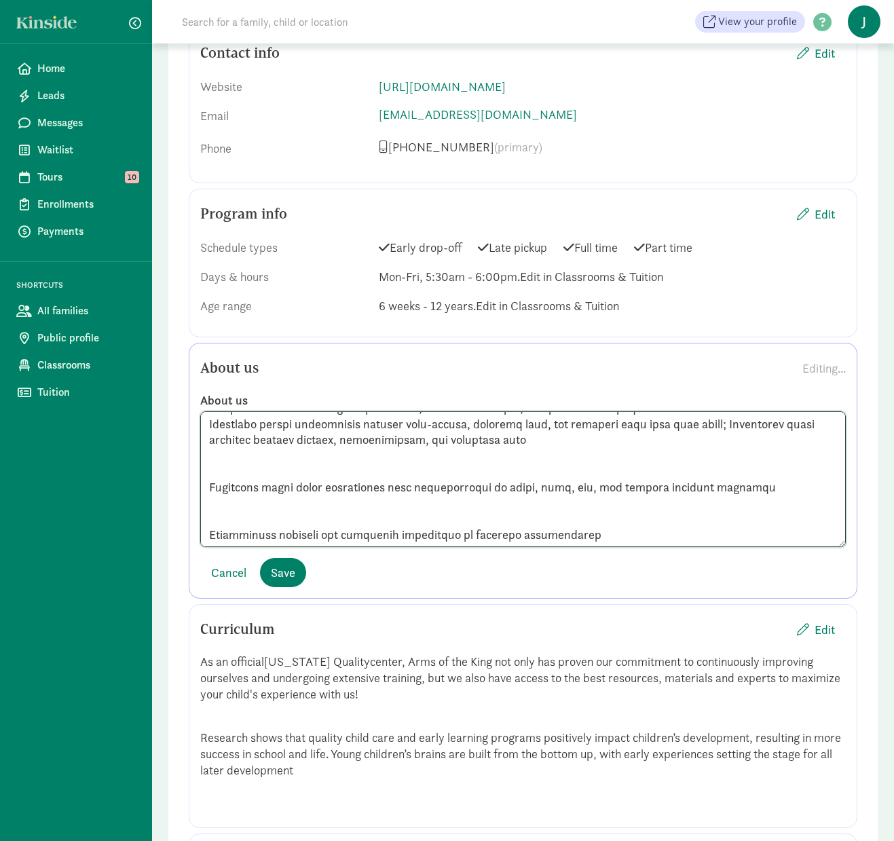
click at [209, 489] on textarea at bounding box center [522, 479] width 645 height 136
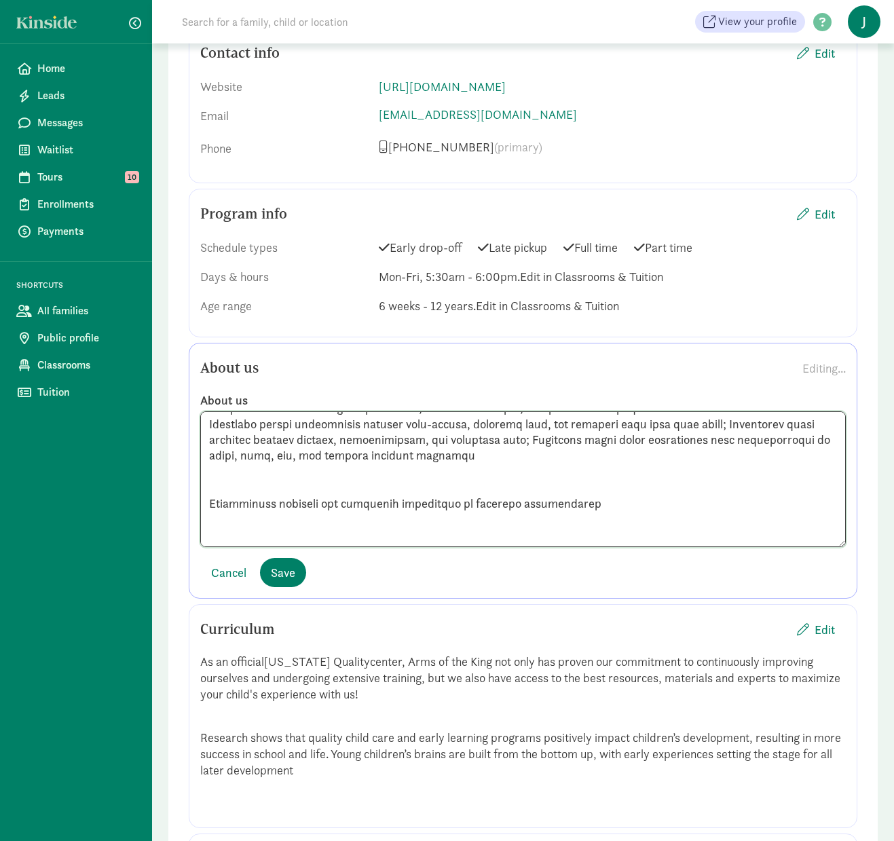
click at [210, 506] on textarea at bounding box center [522, 479] width 645 height 136
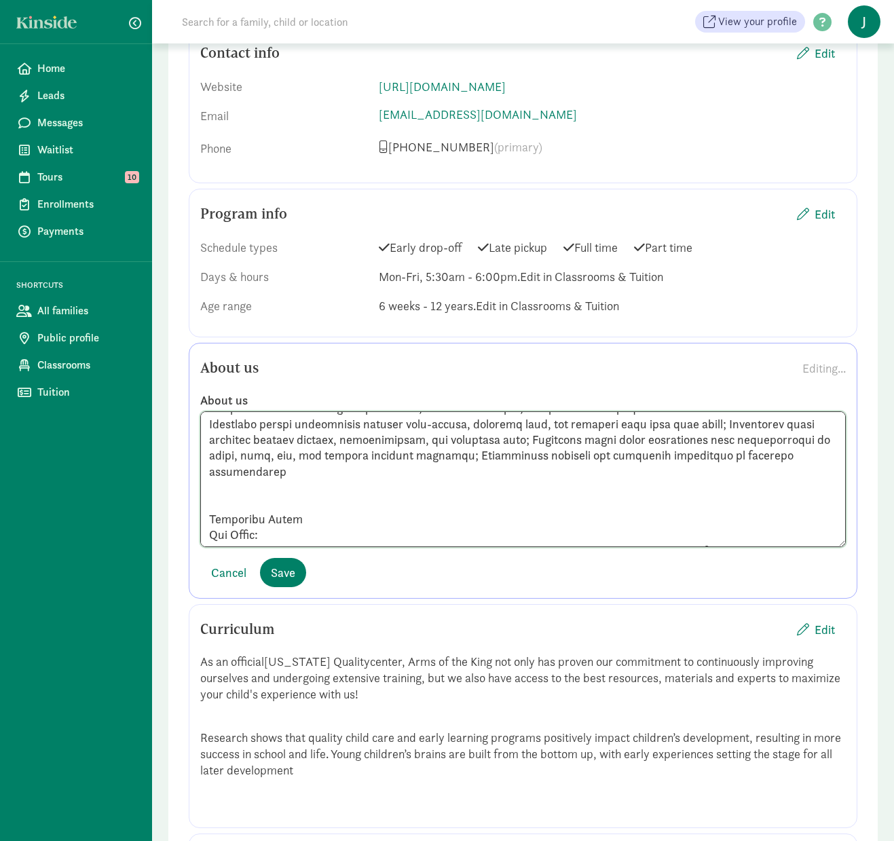
click at [207, 516] on textarea at bounding box center [522, 479] width 645 height 136
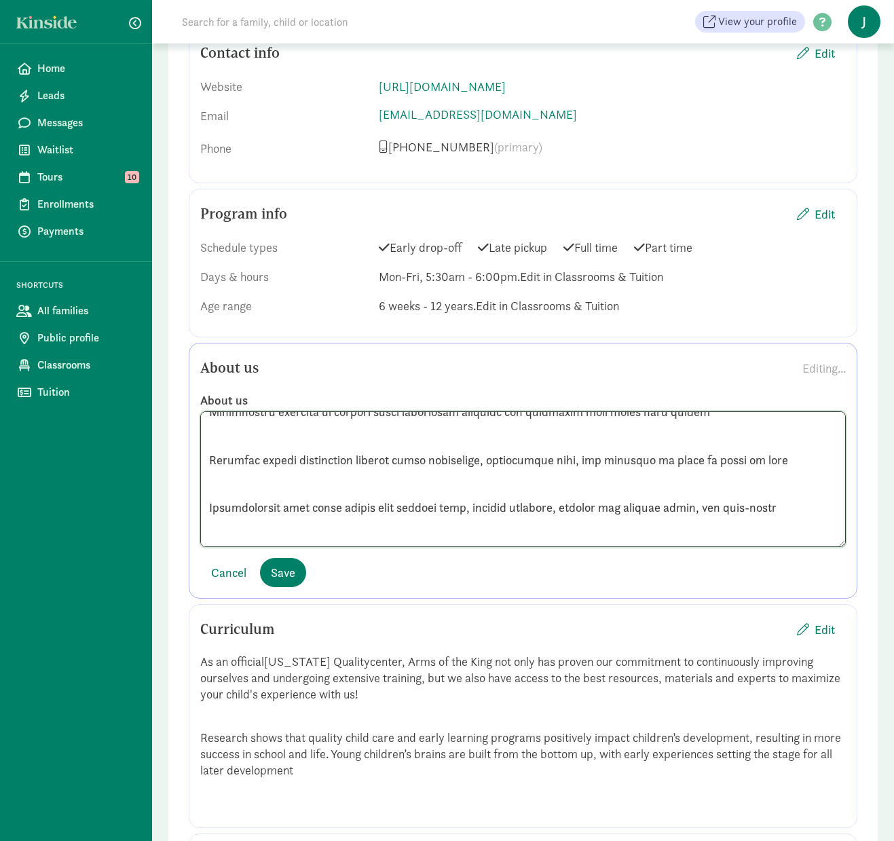
scroll to position [407, 0]
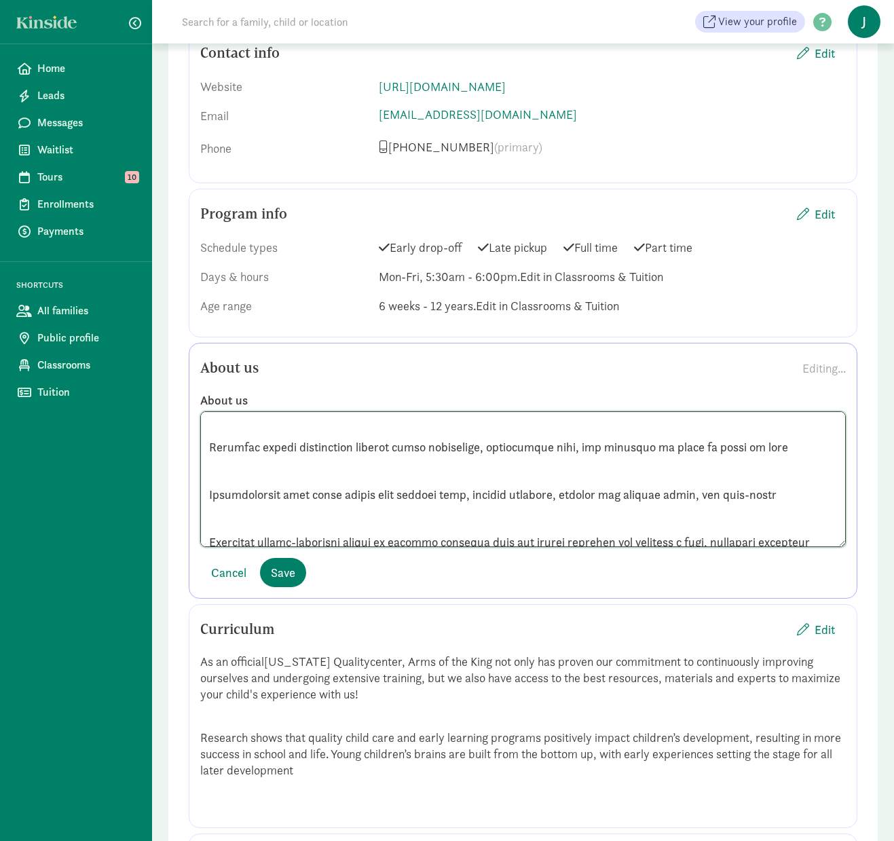
click at [207, 447] on textarea at bounding box center [522, 479] width 645 height 136
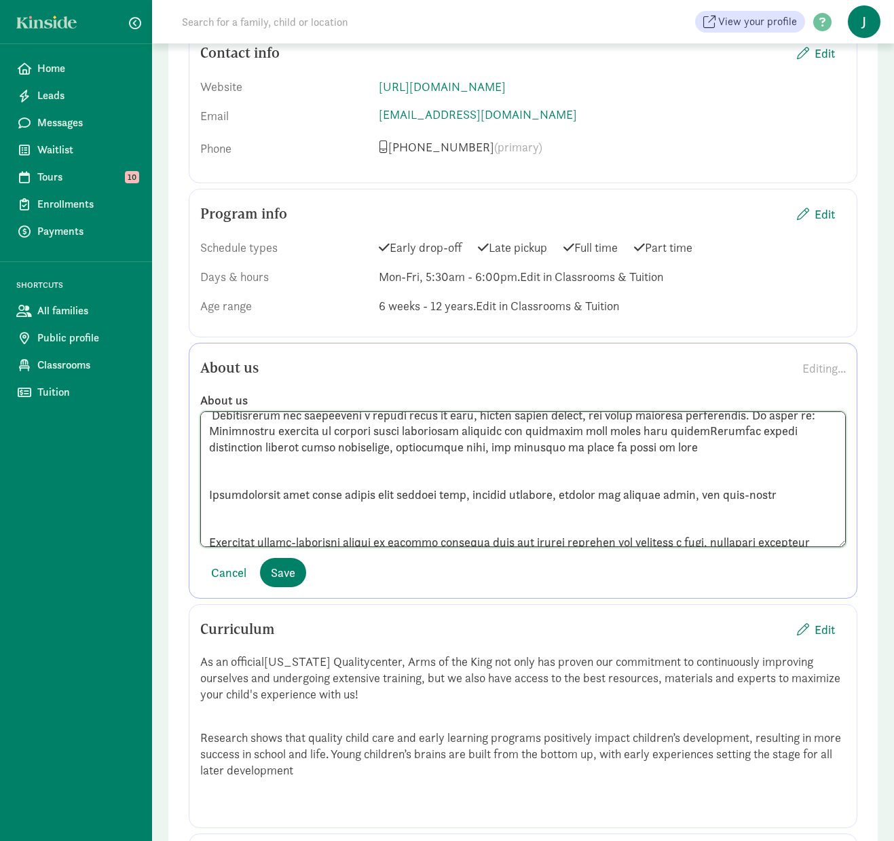
scroll to position [359, 0]
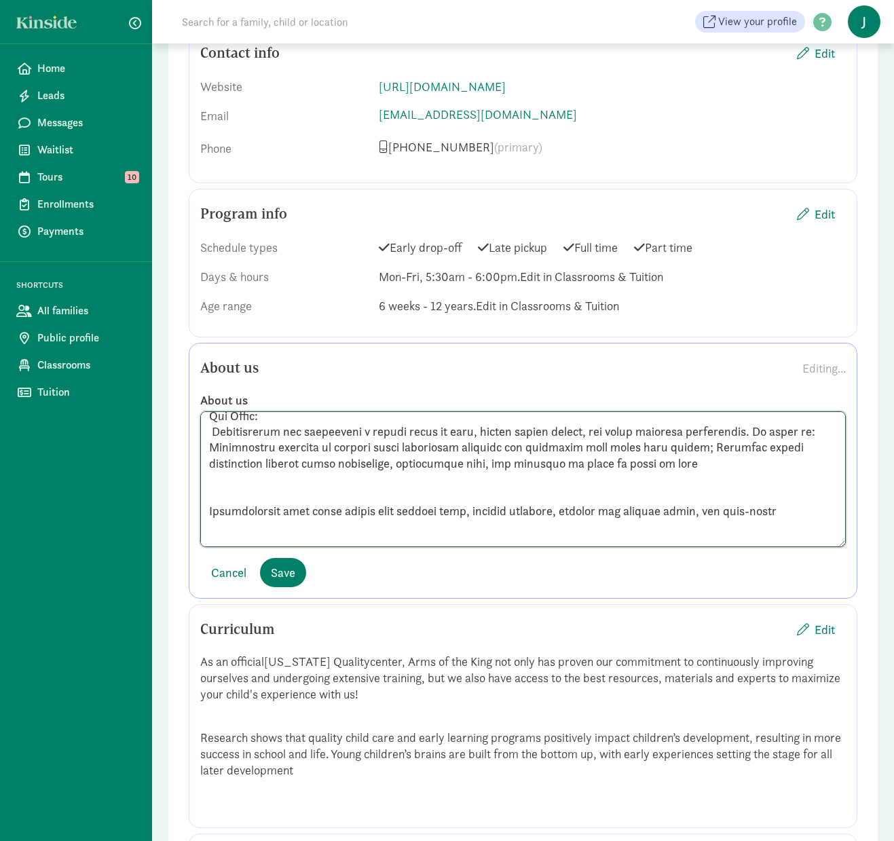
click at [213, 436] on textarea at bounding box center [522, 479] width 645 height 136
click at [209, 508] on textarea at bounding box center [522, 479] width 645 height 136
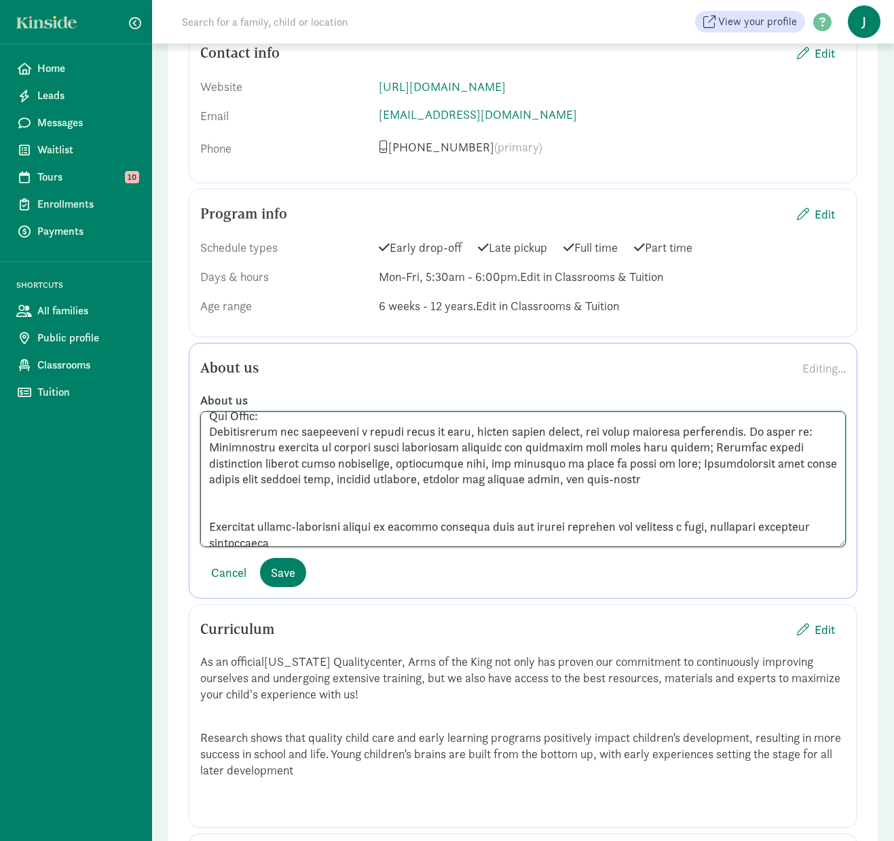
click at [209, 523] on textarea at bounding box center [522, 479] width 645 height 136
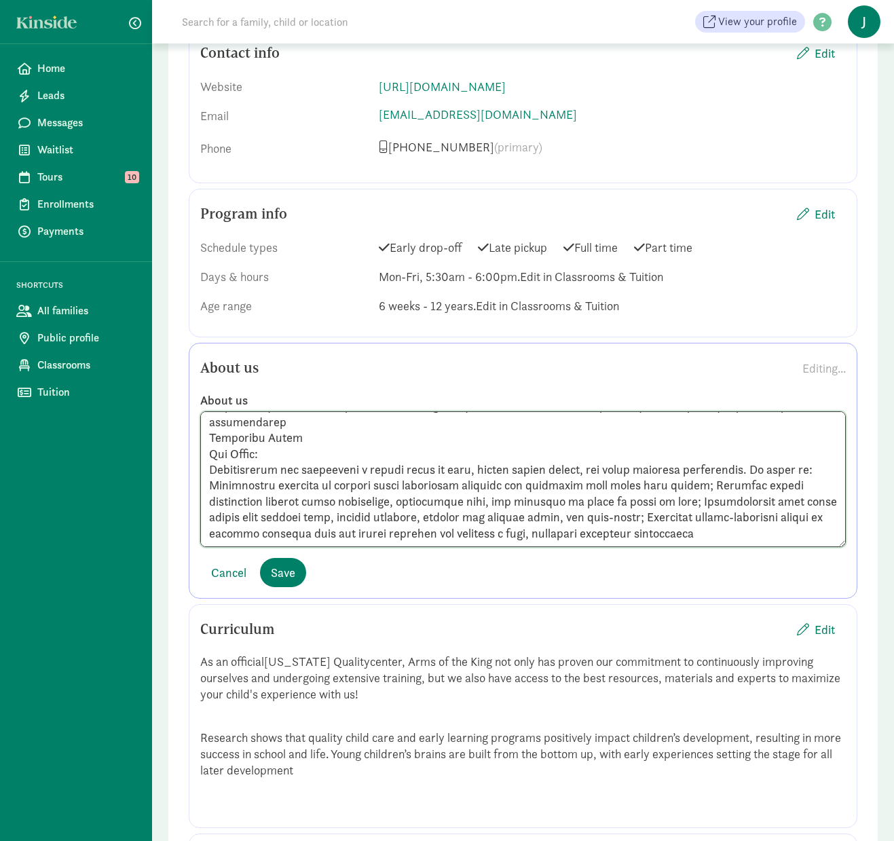
scroll to position [400, 0]
click at [779, 455] on textarea at bounding box center [522, 479] width 645 height 136
type textarea "Infant Room Our Focus: We create a nurturing environment where infants develop …"
click at [289, 572] on span "Save" at bounding box center [283, 572] width 24 height 18
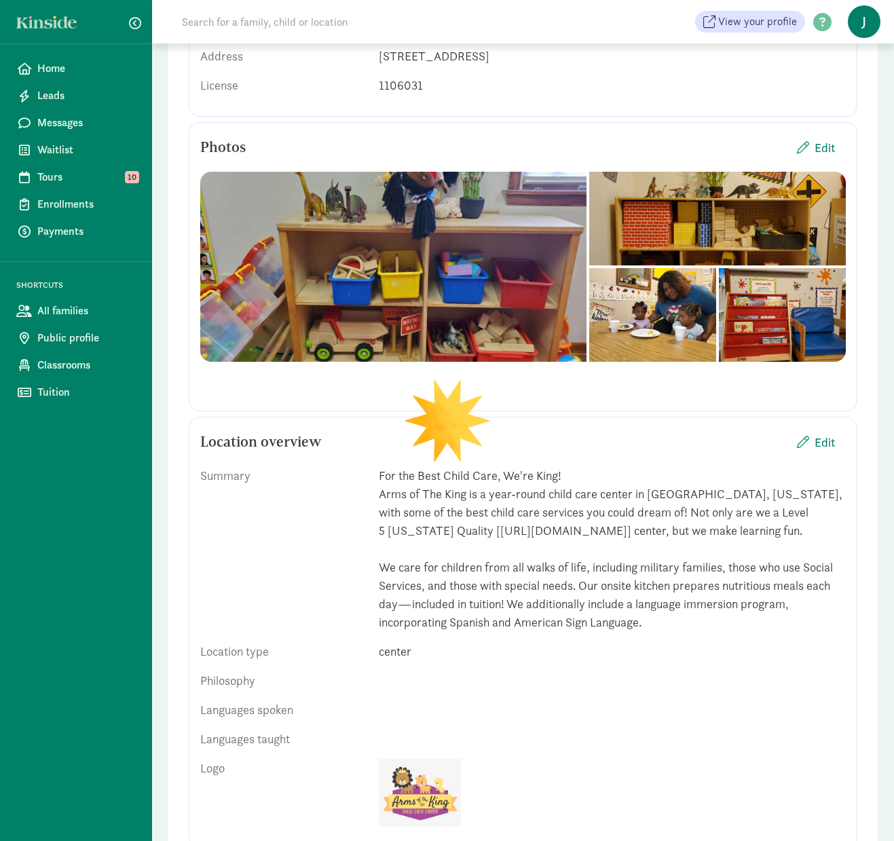
scroll to position [0, 0]
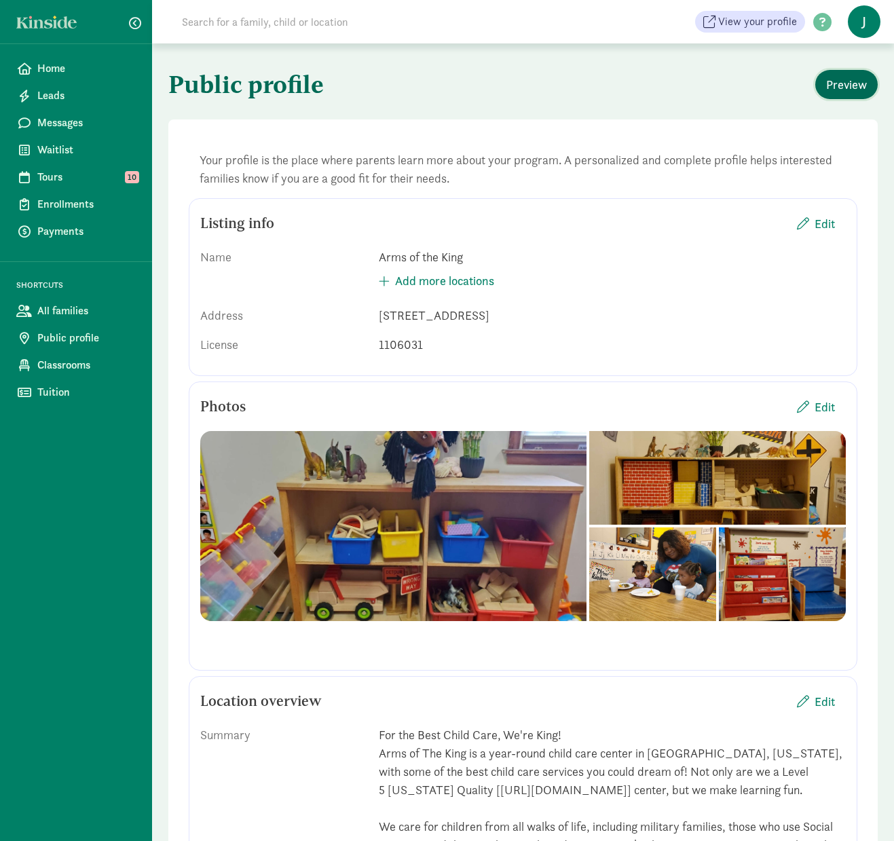
click at [835, 83] on span "Preview" at bounding box center [846, 84] width 41 height 18
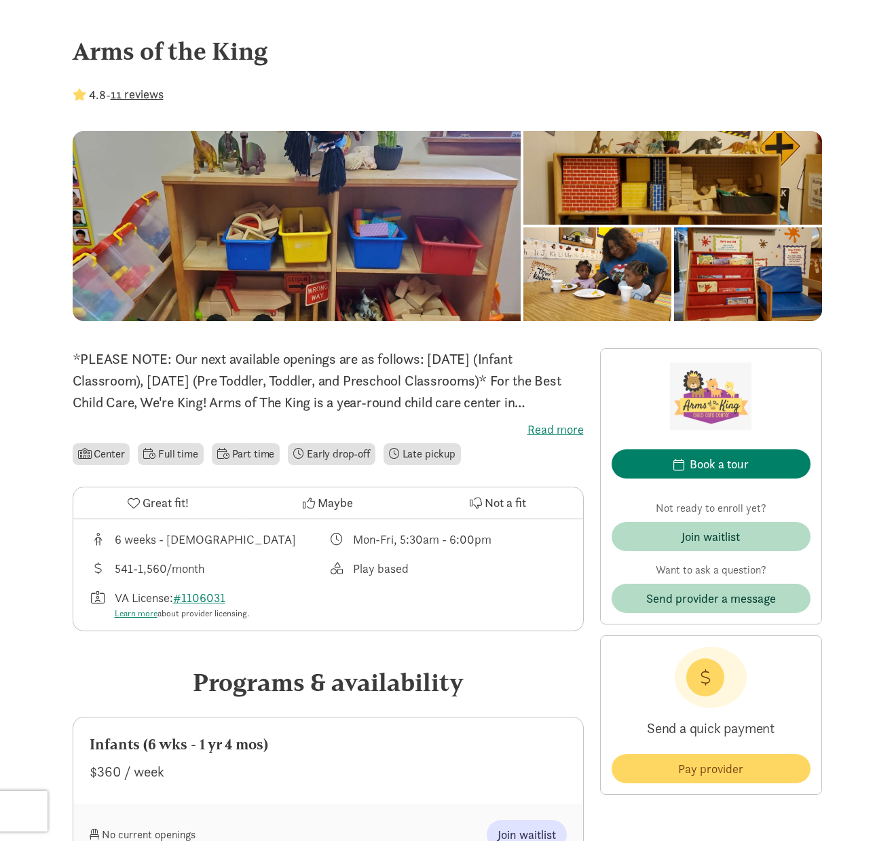
click at [548, 426] on label "Read more" at bounding box center [328, 430] width 511 height 16
click at [0, 0] on input "Read more" at bounding box center [0, 0] width 0 height 0
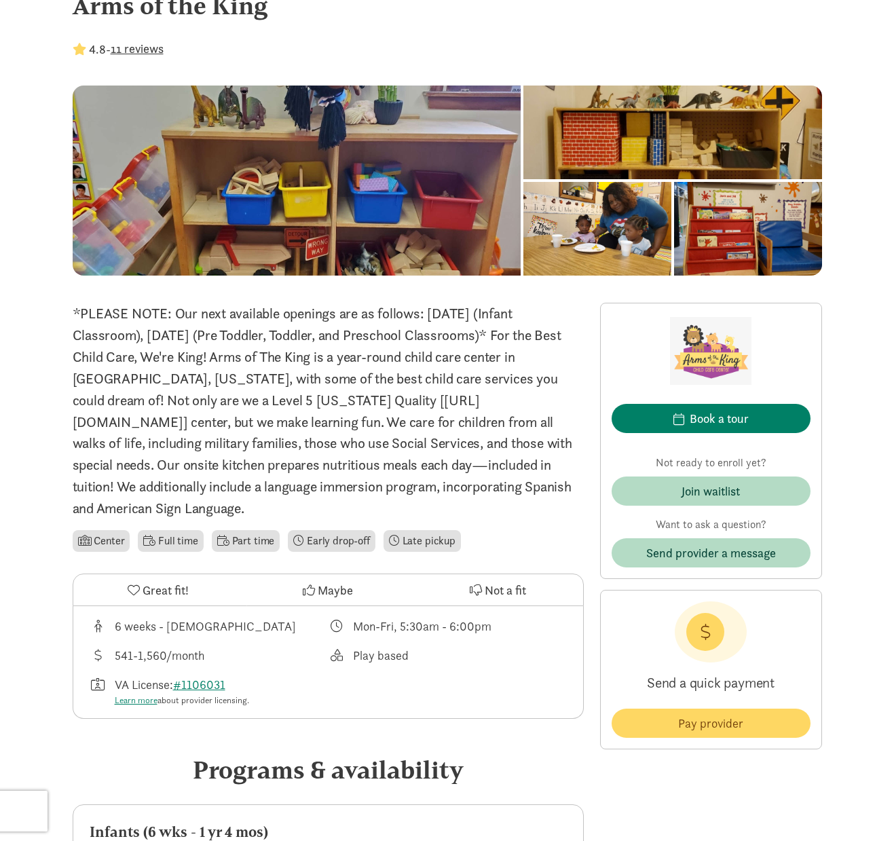
scroll to position [68, 0]
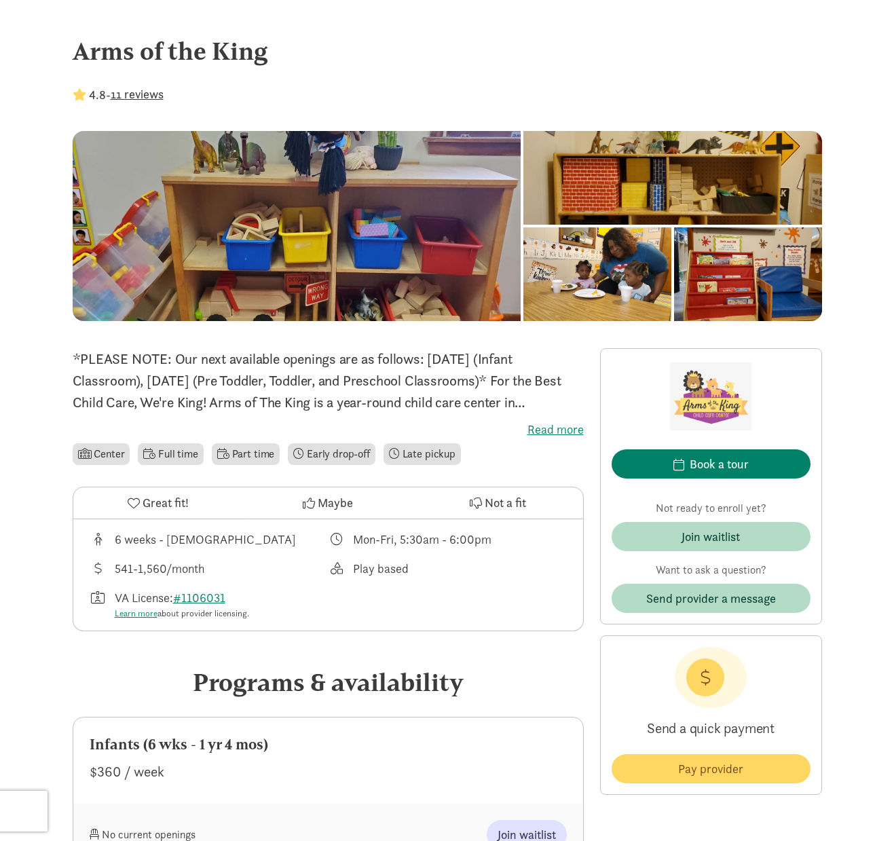
click at [568, 430] on label "Read more" at bounding box center [328, 430] width 511 height 16
click at [0, 0] on input "Read more" at bounding box center [0, 0] width 0 height 0
click at [543, 430] on label "Read more" at bounding box center [328, 430] width 511 height 16
click at [0, 0] on input "Read more" at bounding box center [0, 0] width 0 height 0
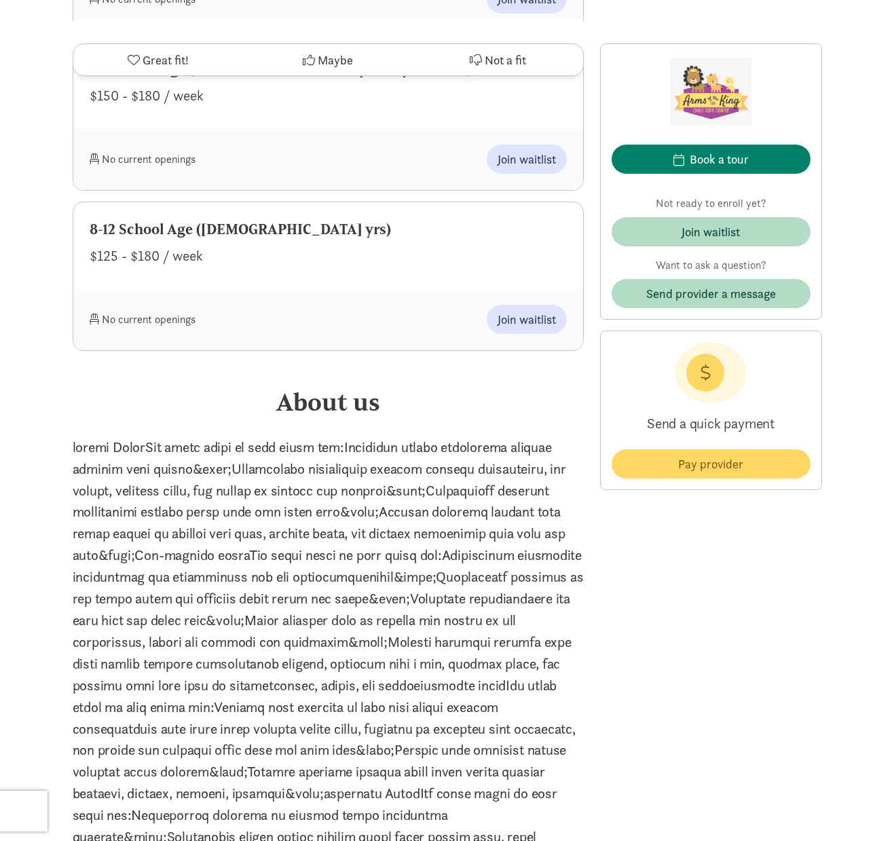
scroll to position [1561, 0]
